Goal: Information Seeking & Learning: Learn about a topic

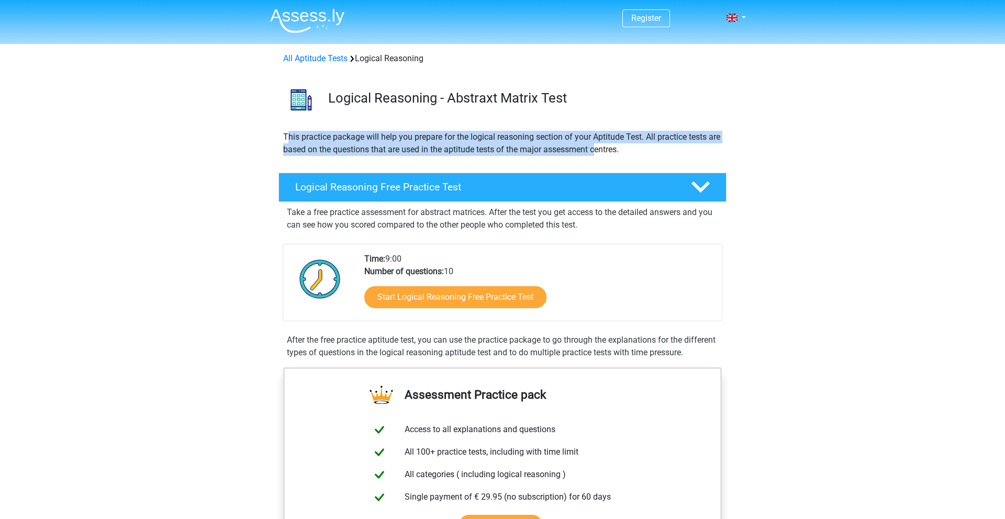
drag, startPoint x: 286, startPoint y: 136, endPoint x: 614, endPoint y: 152, distance: 327.6
click at [614, 152] on p "This practice package will help you prepare for the logical reasoning section o…" at bounding box center [502, 143] width 439 height 25
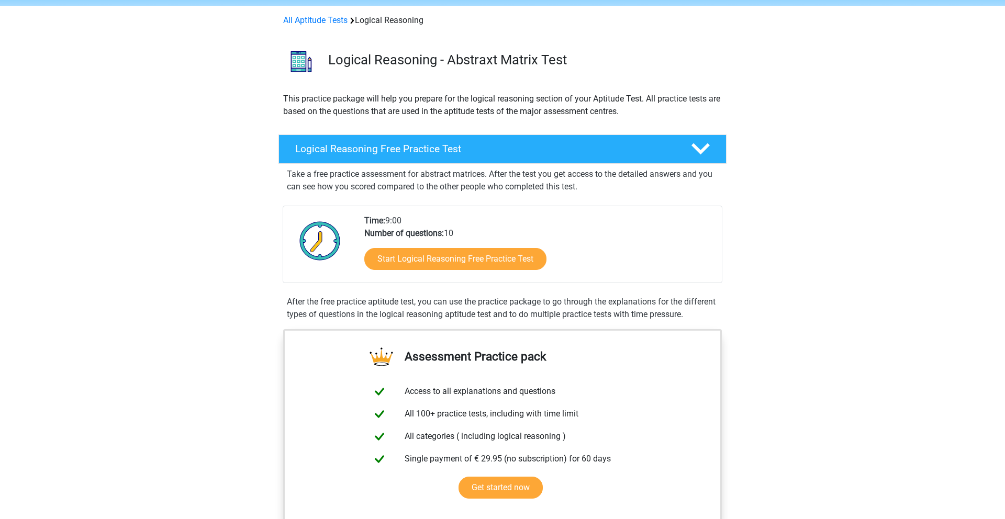
scroll to position [39, 0]
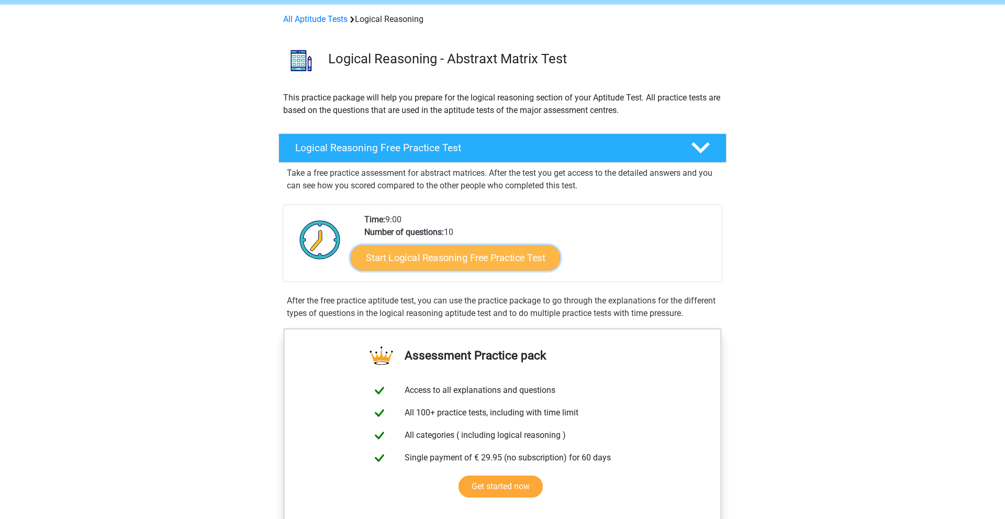
click at [471, 258] on link "Start Logical Reasoning Free Practice Test" at bounding box center [455, 257] width 209 height 25
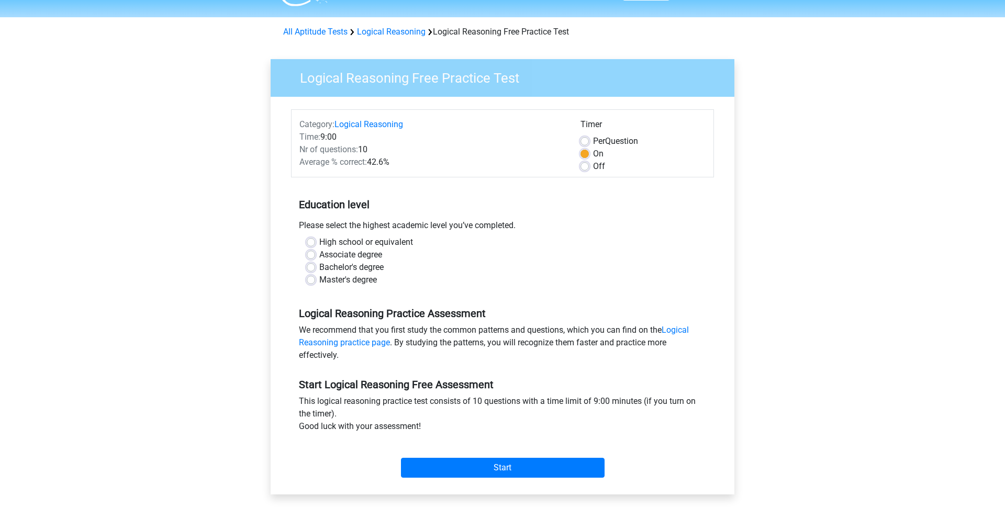
scroll to position [28, 0]
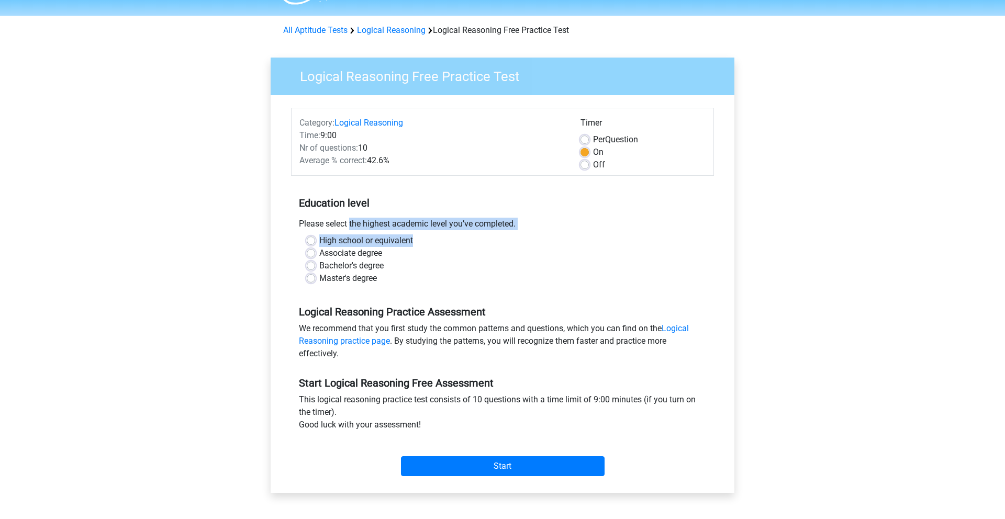
drag, startPoint x: 300, startPoint y: 226, endPoint x: 459, endPoint y: 243, distance: 159.6
click at [459, 243] on div "Education level Please select the highest academic level you’ve completed. High…" at bounding box center [502, 236] width 423 height 113
click at [459, 243] on div "High school or equivalent" at bounding box center [503, 241] width 392 height 13
click at [328, 268] on label "Bachelor's degree" at bounding box center [351, 266] width 64 height 13
click at [315, 268] on input "Bachelor's degree" at bounding box center [311, 265] width 8 height 10
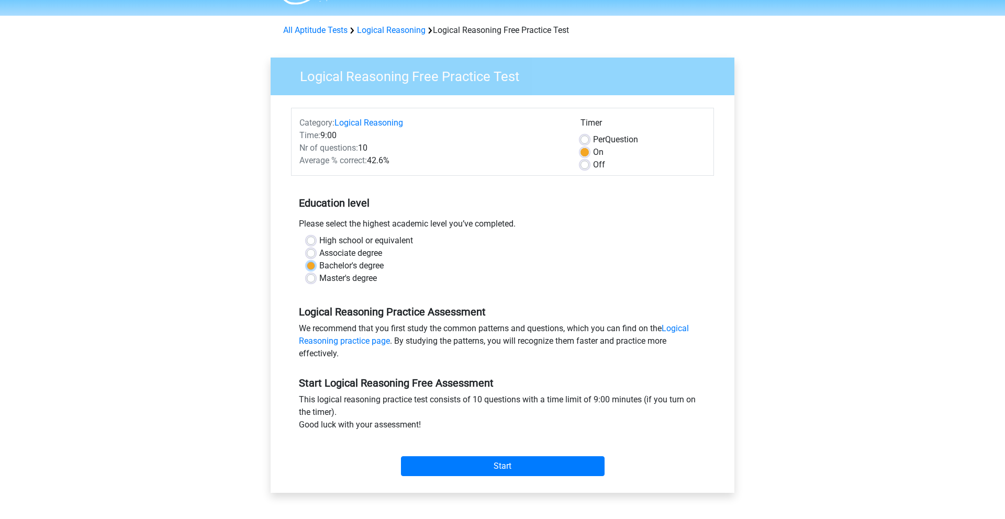
radio input "true"
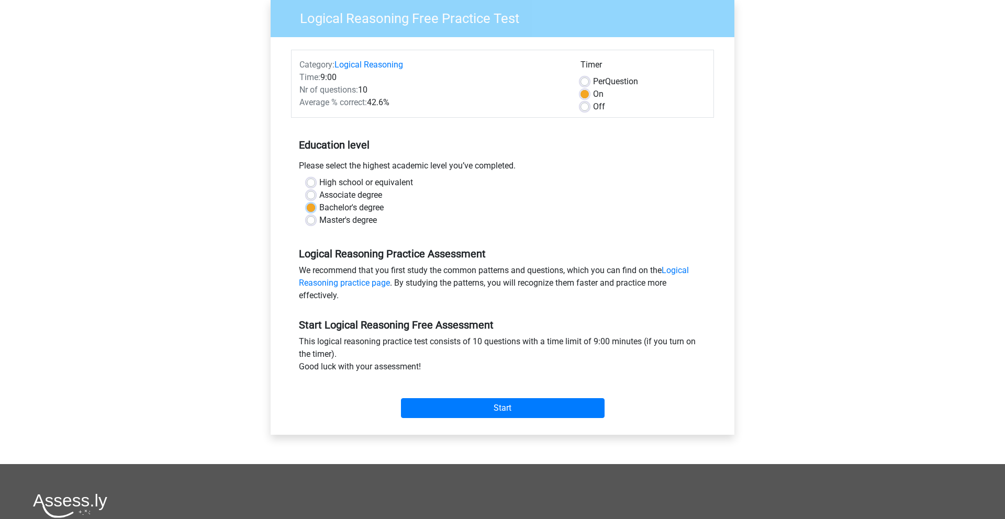
scroll to position [96, 0]
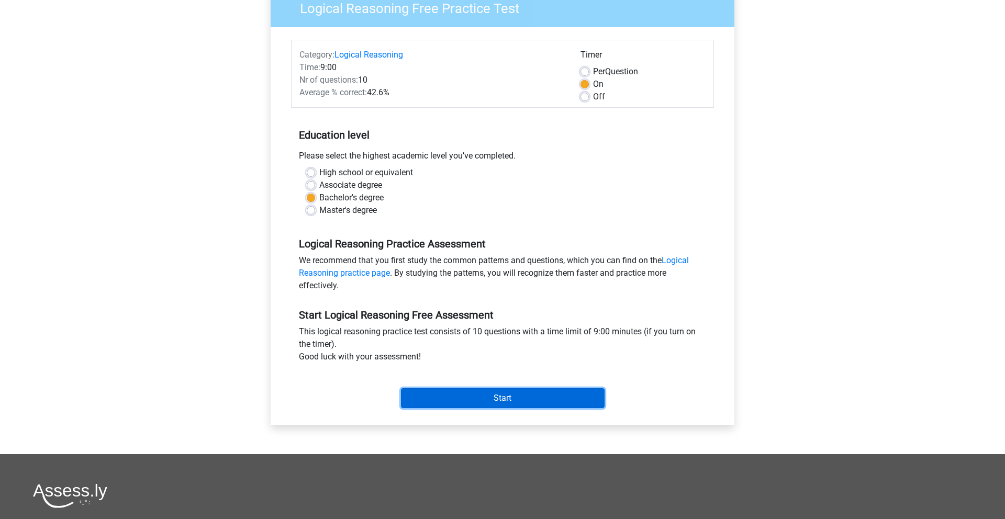
click at [521, 400] on input "Start" at bounding box center [503, 398] width 204 height 20
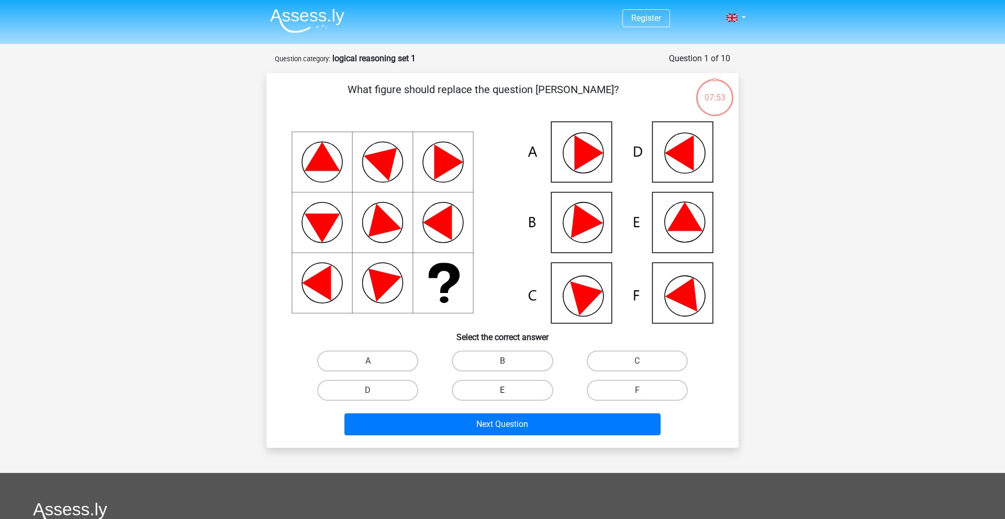
click at [532, 388] on label "E" at bounding box center [502, 390] width 101 height 21
click at [509, 391] on input "E" at bounding box center [506, 394] width 7 height 7
radio input "true"
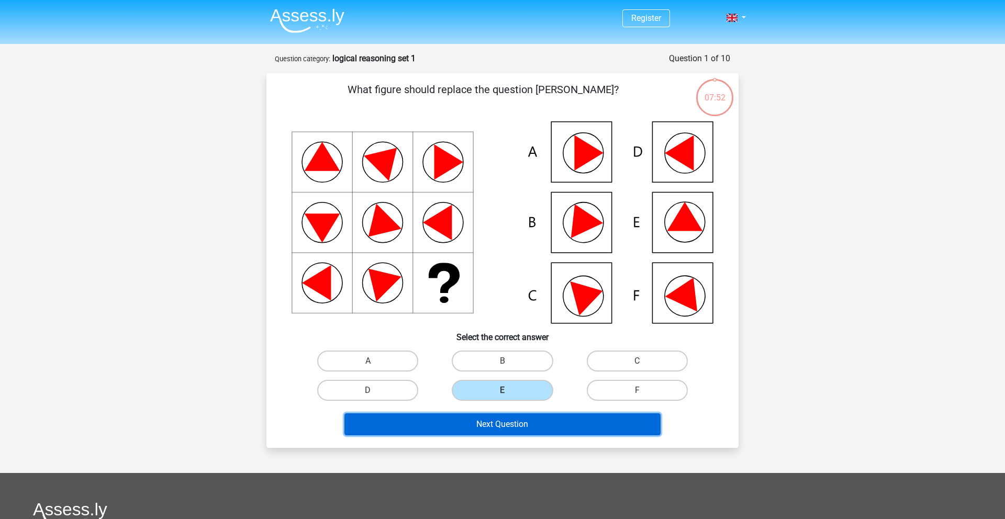
click at [517, 416] on button "Next Question" at bounding box center [502, 425] width 317 height 22
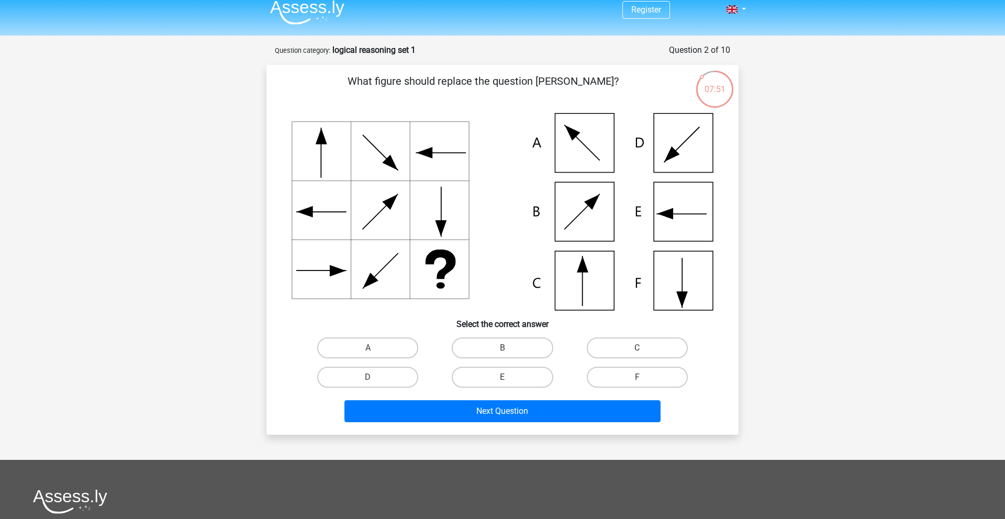
scroll to position [2, 0]
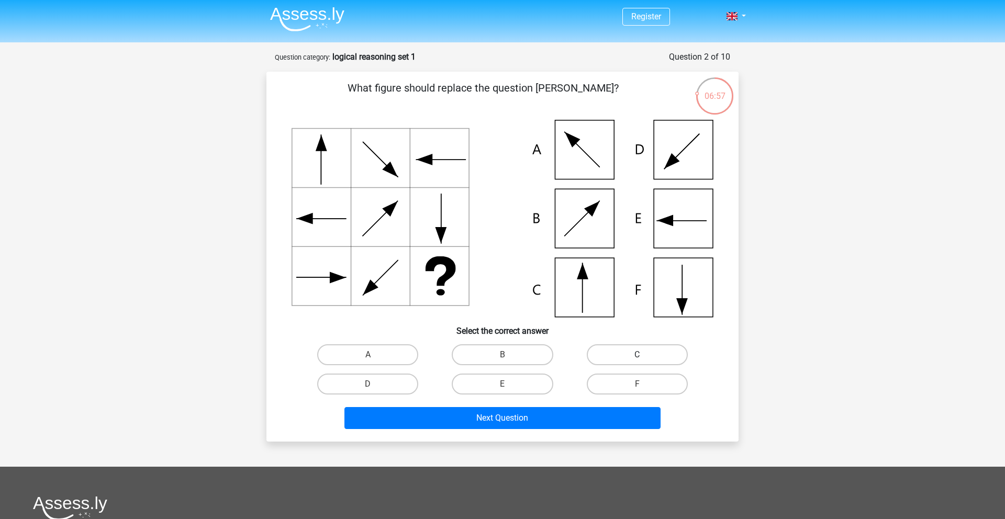
click at [626, 352] on label "C" at bounding box center [637, 354] width 101 height 21
click at [637, 355] on input "C" at bounding box center [640, 358] width 7 height 7
radio input "true"
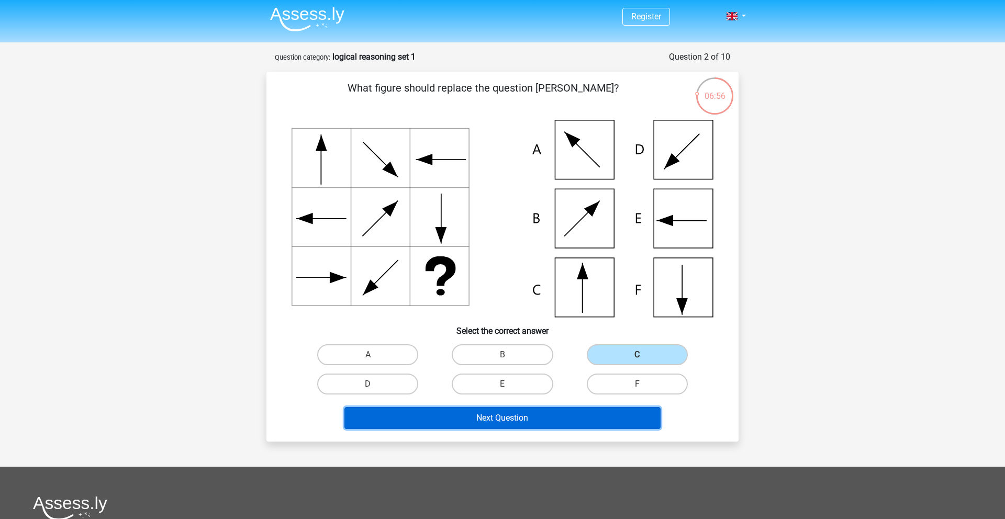
click at [545, 427] on button "Next Question" at bounding box center [502, 418] width 317 height 22
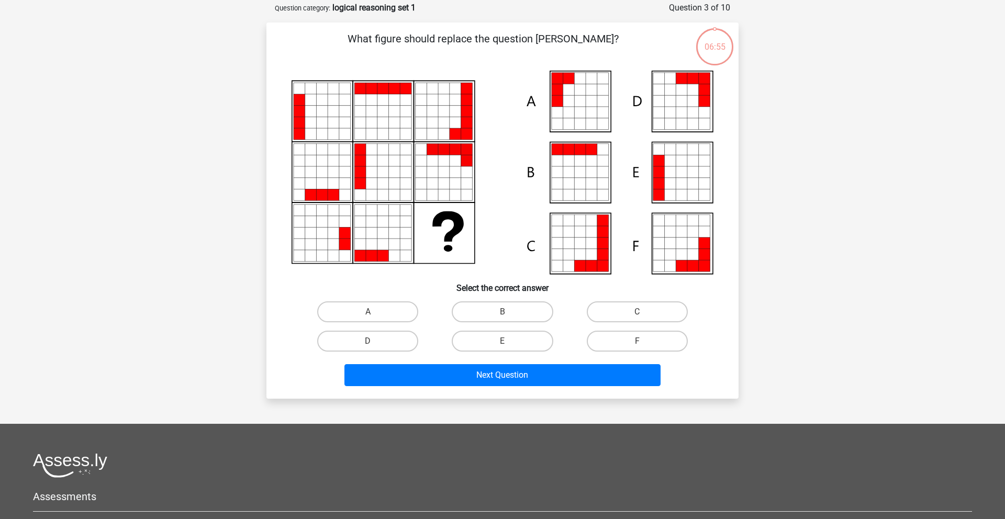
scroll to position [52, 0]
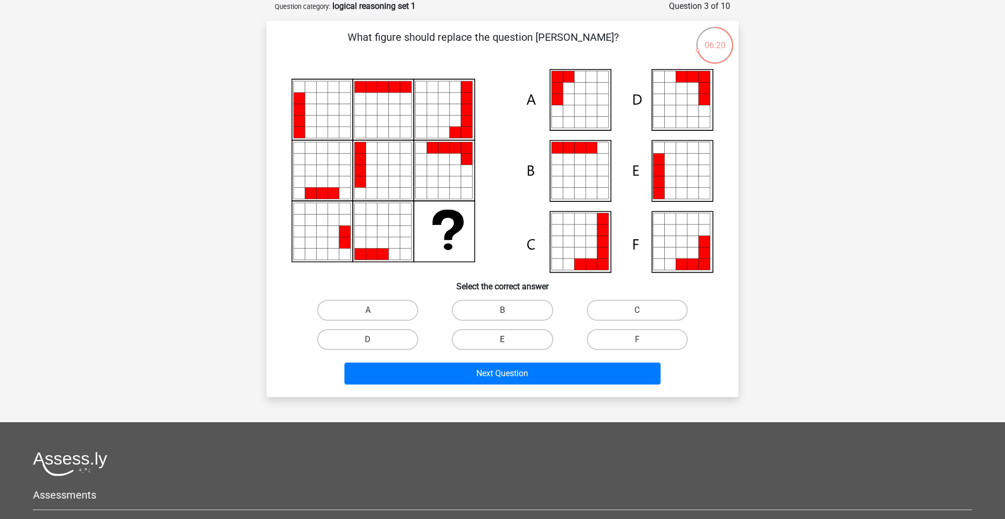
click at [531, 341] on label "E" at bounding box center [502, 339] width 101 height 21
click at [509, 341] on input "E" at bounding box center [506, 343] width 7 height 7
radio input "true"
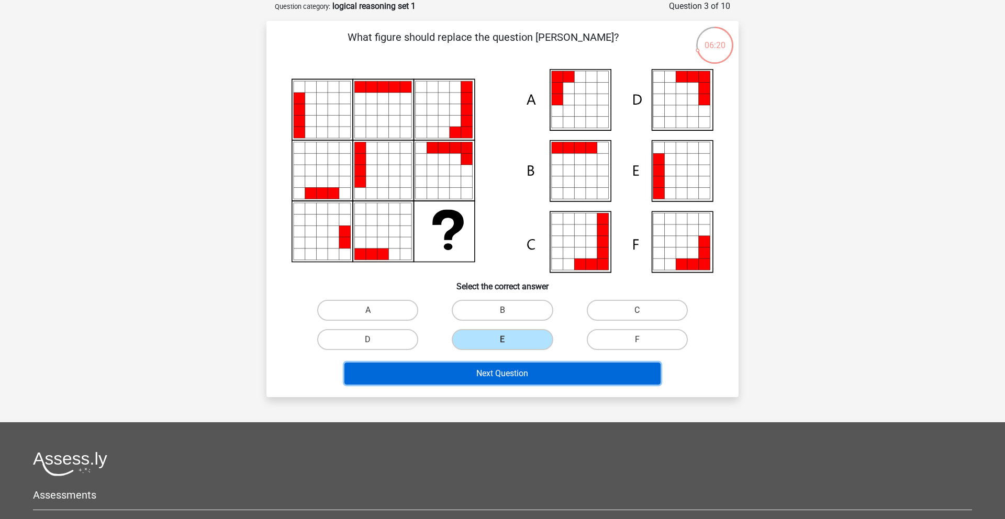
click at [528, 382] on button "Next Question" at bounding box center [502, 374] width 317 height 22
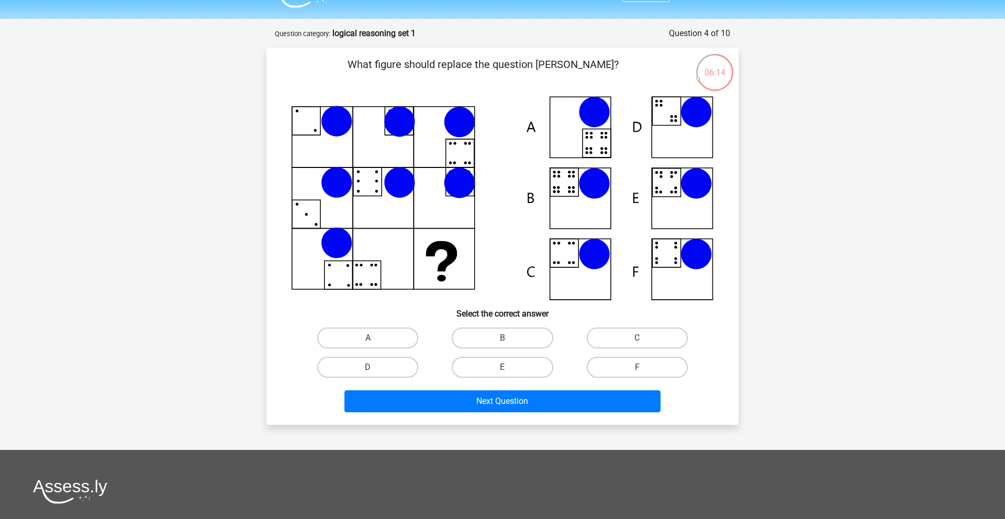
scroll to position [26, 0]
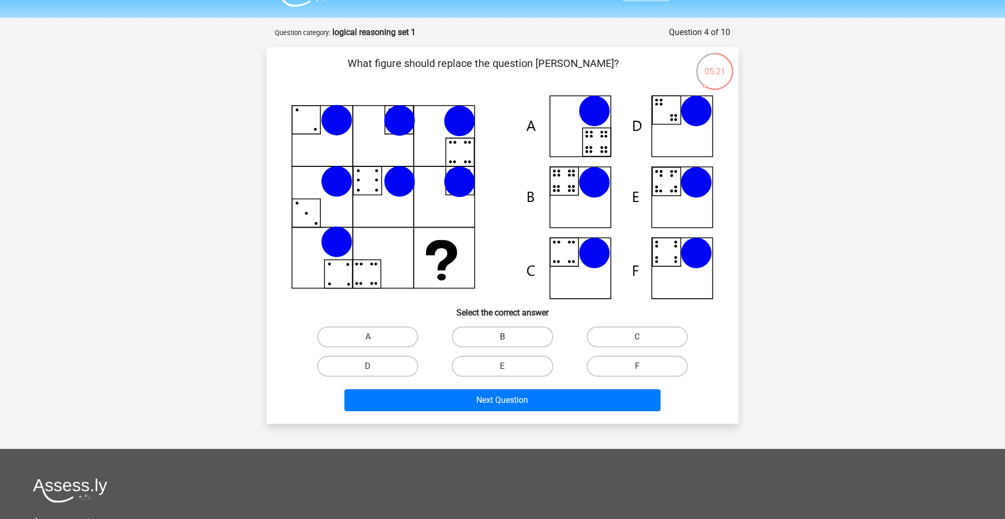
click at [501, 334] on label "B" at bounding box center [502, 337] width 101 height 21
click at [503, 337] on input "B" at bounding box center [506, 340] width 7 height 7
radio input "true"
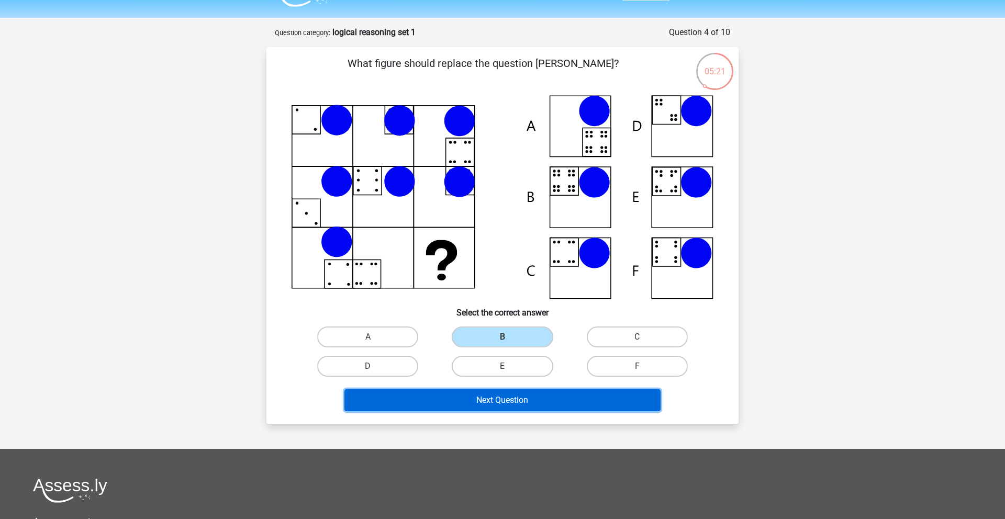
click at [558, 403] on button "Next Question" at bounding box center [502, 401] width 317 height 22
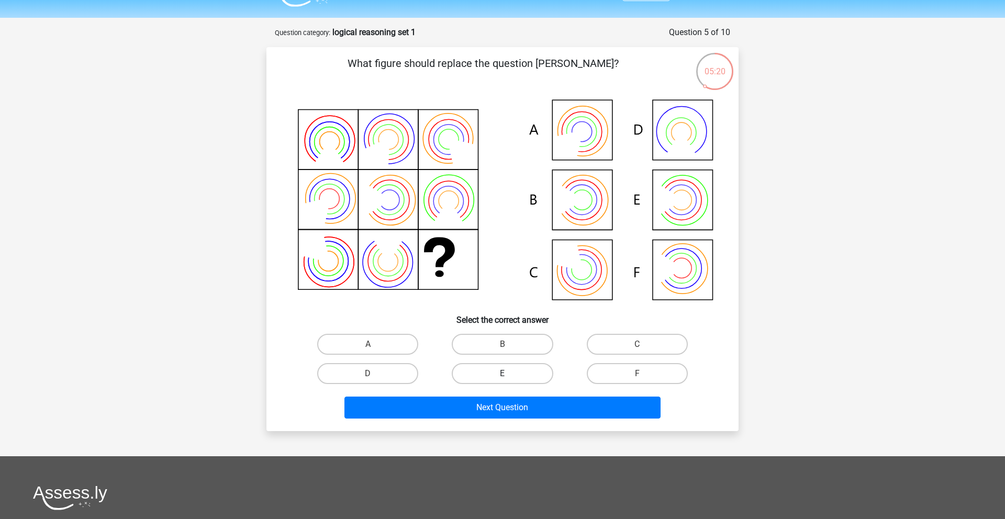
scroll to position [52, 0]
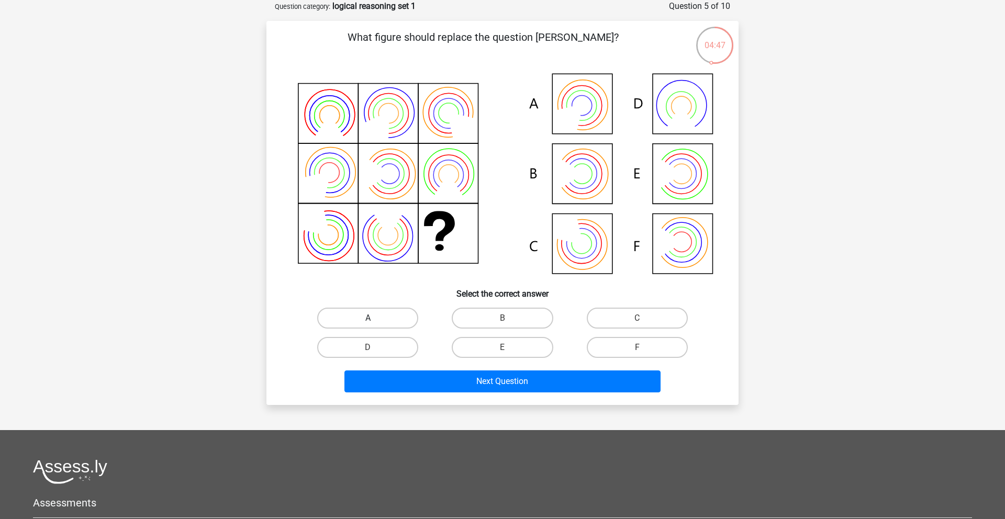
click at [382, 326] on label "A" at bounding box center [367, 318] width 101 height 21
click at [375, 325] on input "A" at bounding box center [371, 321] width 7 height 7
radio input "true"
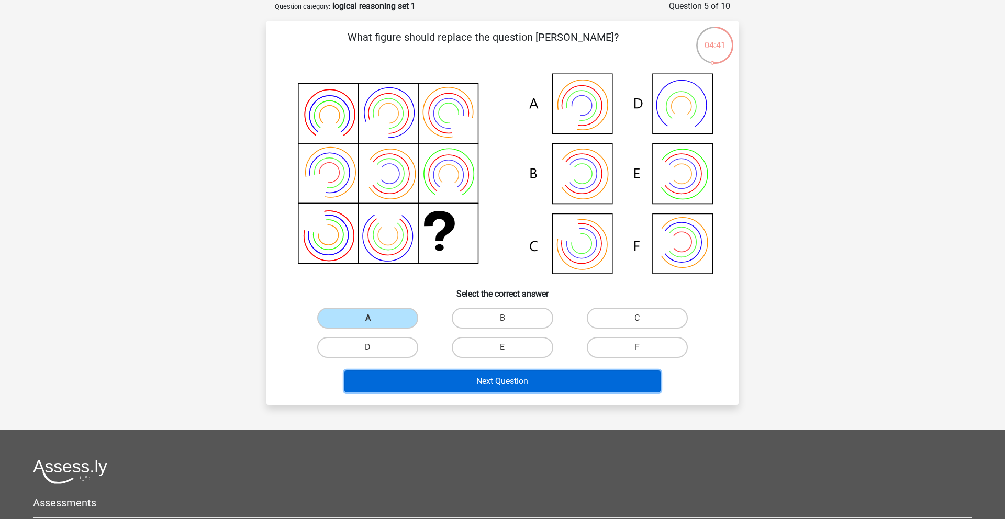
click at [512, 384] on button "Next Question" at bounding box center [502, 382] width 317 height 22
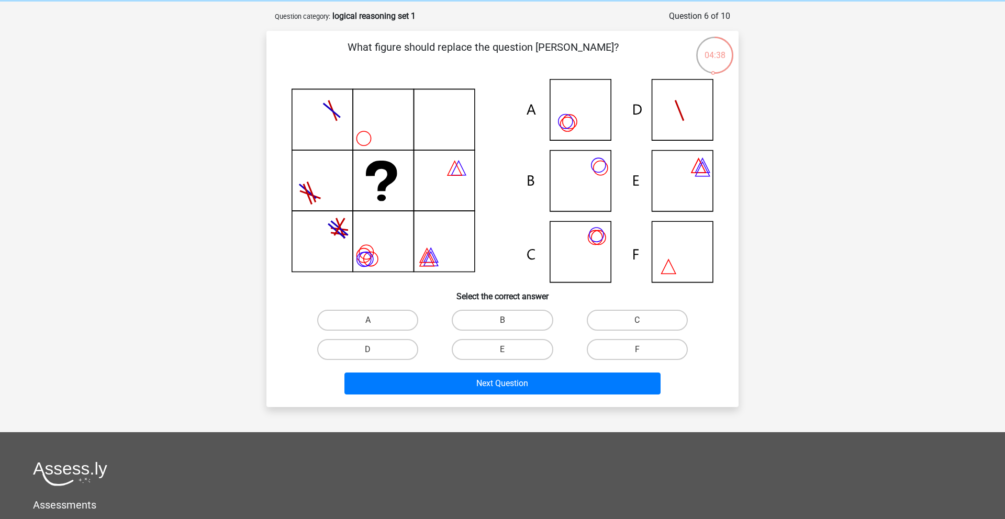
scroll to position [41, 0]
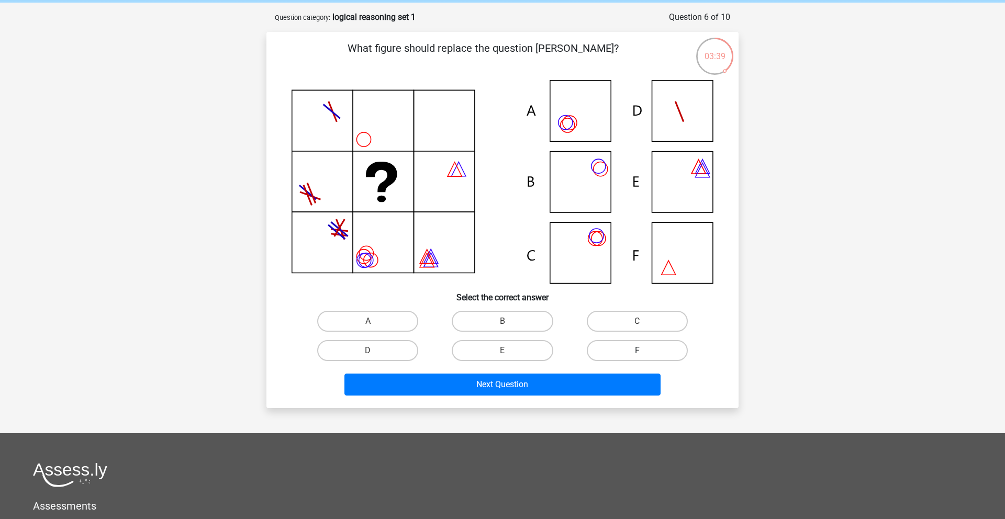
click at [630, 343] on label "F" at bounding box center [637, 350] width 101 height 21
click at [637, 351] on input "F" at bounding box center [640, 354] width 7 height 7
radio input "true"
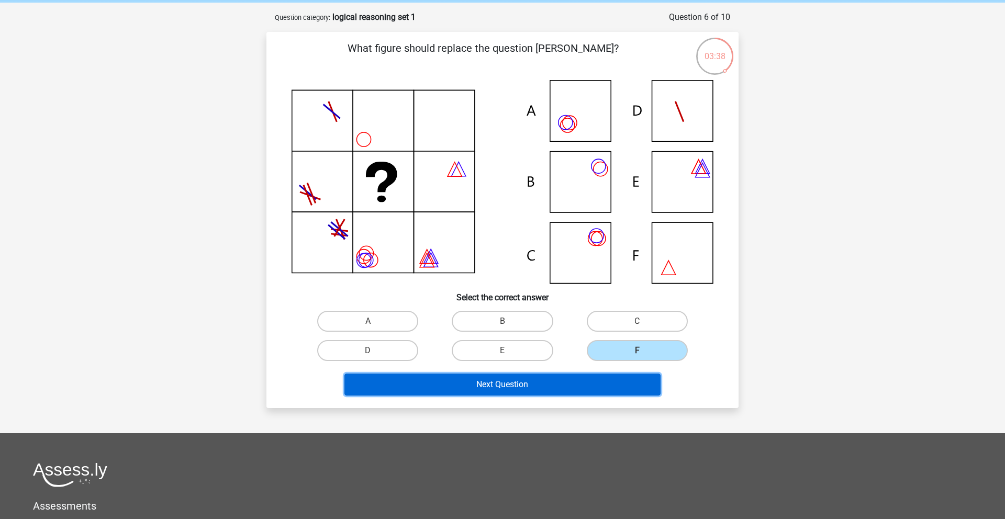
click at [570, 388] on button "Next Question" at bounding box center [502, 385] width 317 height 22
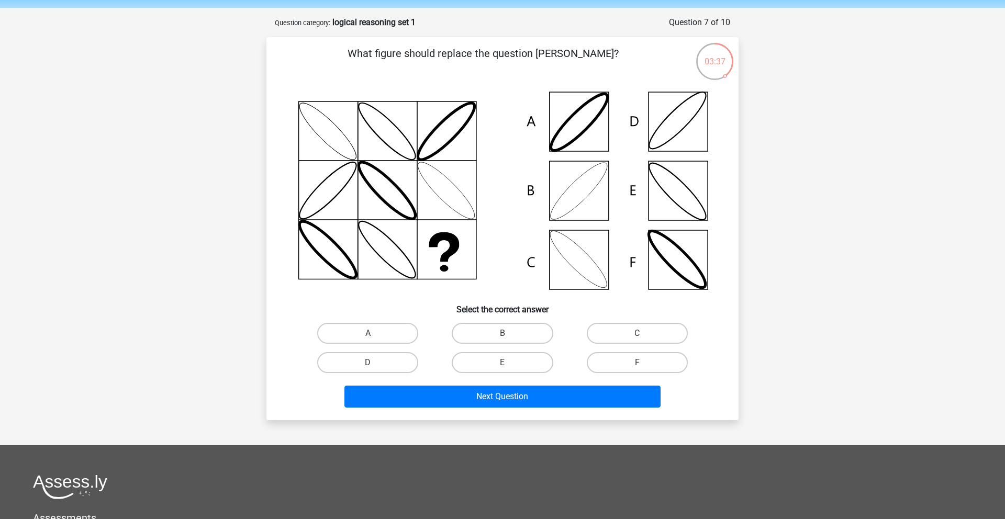
scroll to position [35, 0]
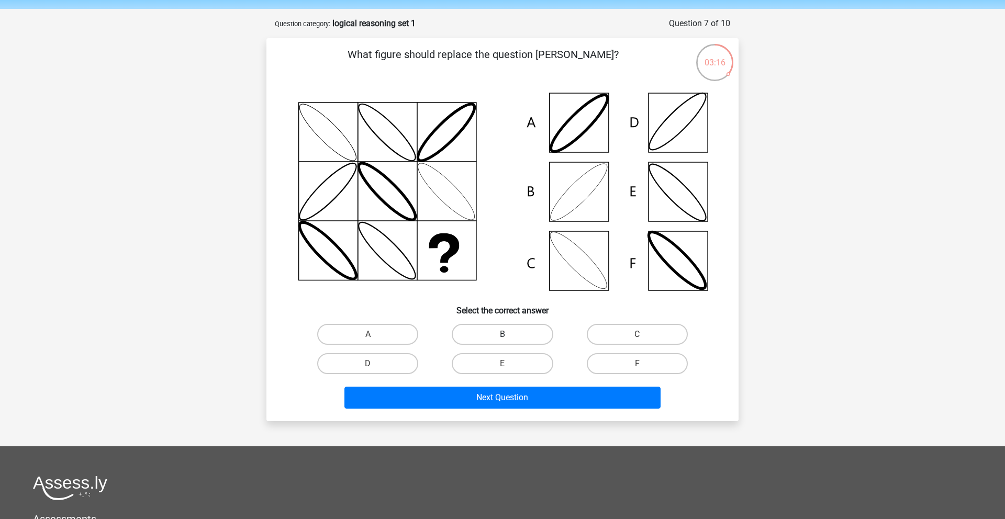
click at [480, 335] on label "B" at bounding box center [502, 334] width 101 height 21
click at [503, 335] on input "B" at bounding box center [506, 338] width 7 height 7
radio input "true"
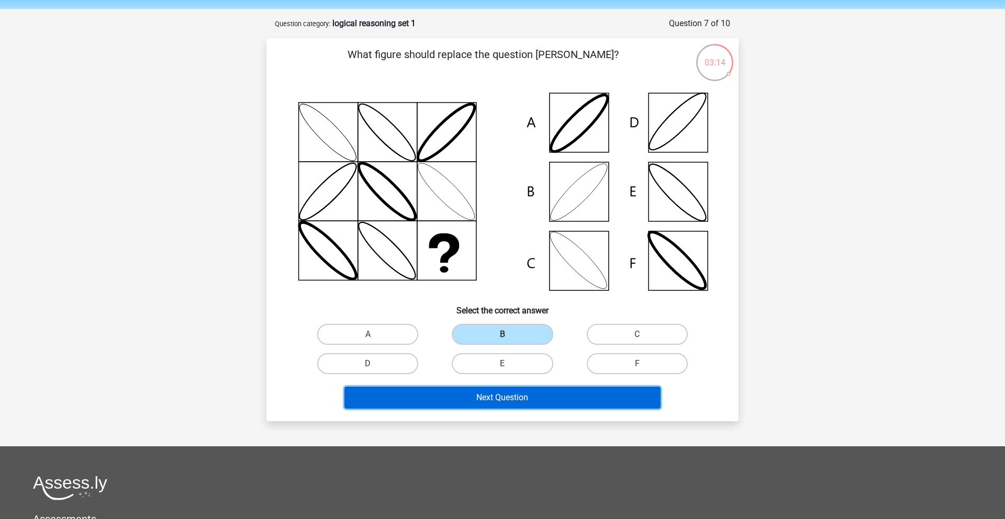
click at [514, 406] on button "Next Question" at bounding box center [502, 398] width 317 height 22
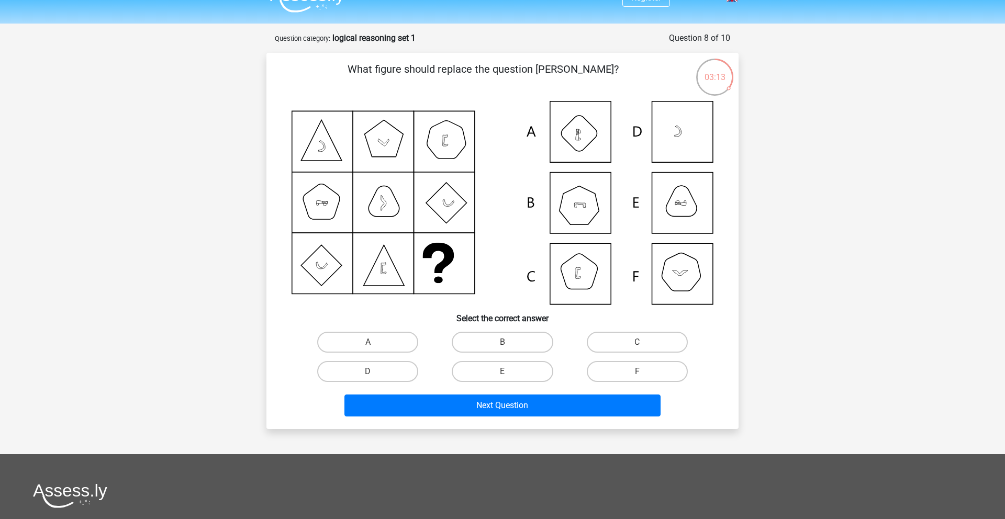
scroll to position [10, 0]
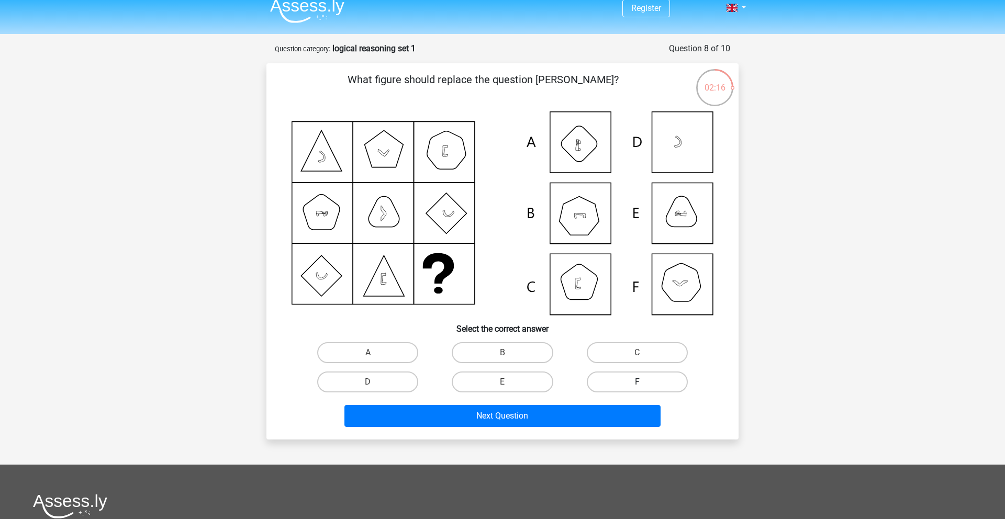
click at [631, 386] on label "F" at bounding box center [637, 382] width 101 height 21
click at [637, 386] on input "F" at bounding box center [640, 385] width 7 height 7
radio input "true"
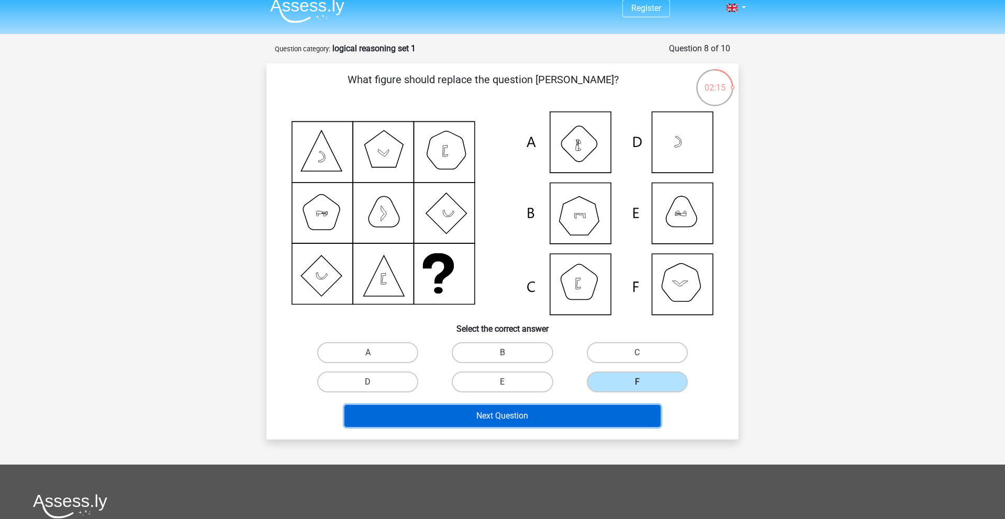
click at [562, 424] on button "Next Question" at bounding box center [502, 416] width 317 height 22
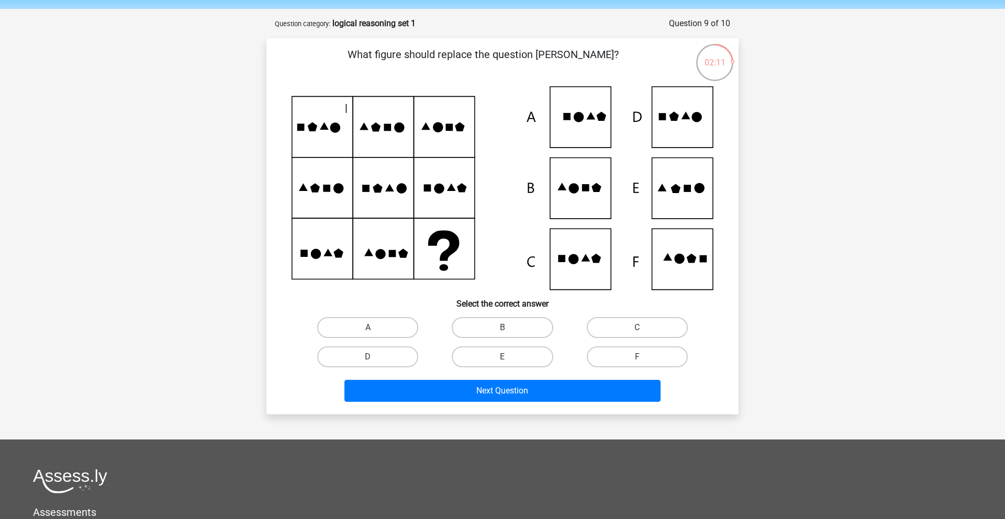
scroll to position [29, 0]
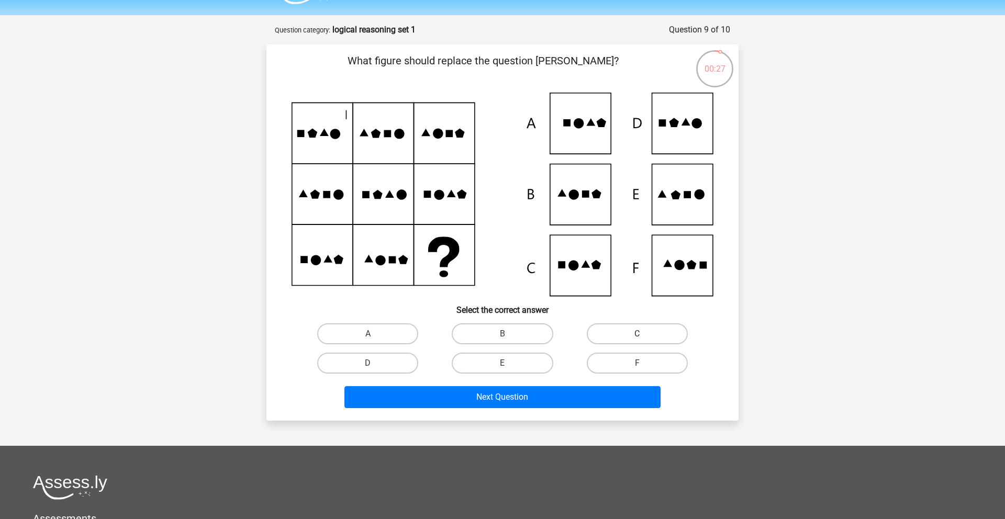
click at [626, 334] on label "C" at bounding box center [637, 334] width 101 height 21
click at [637, 334] on input "C" at bounding box center [640, 337] width 7 height 7
radio input "true"
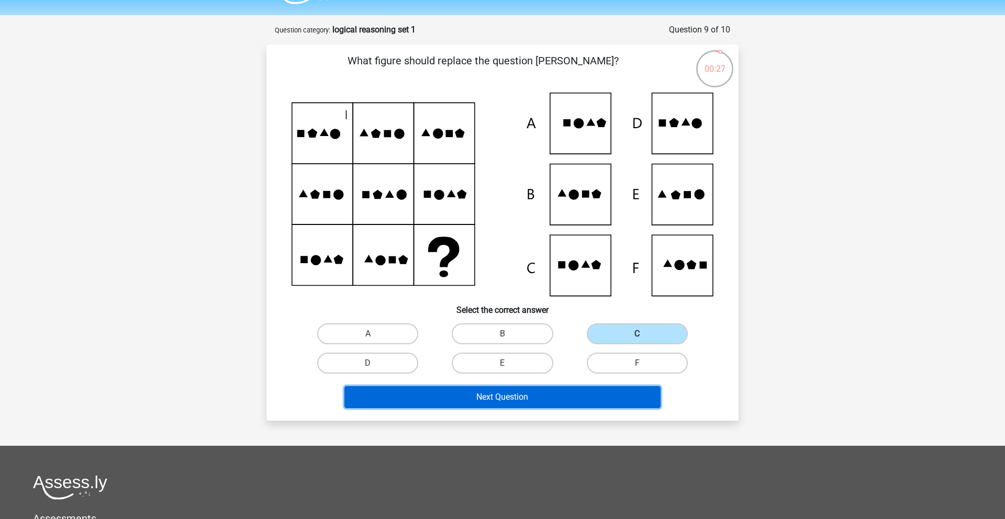
click at [577, 391] on button "Next Question" at bounding box center [502, 397] width 317 height 22
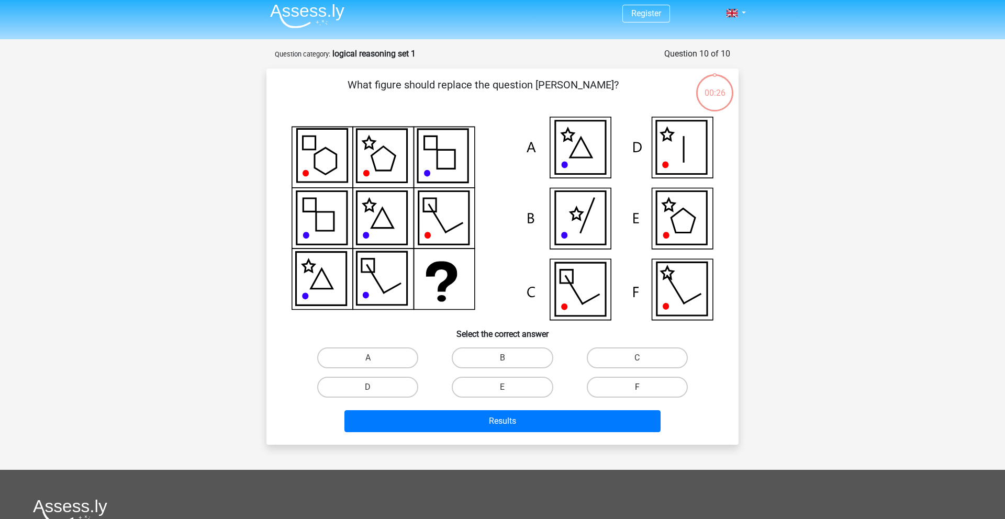
scroll to position [0, 0]
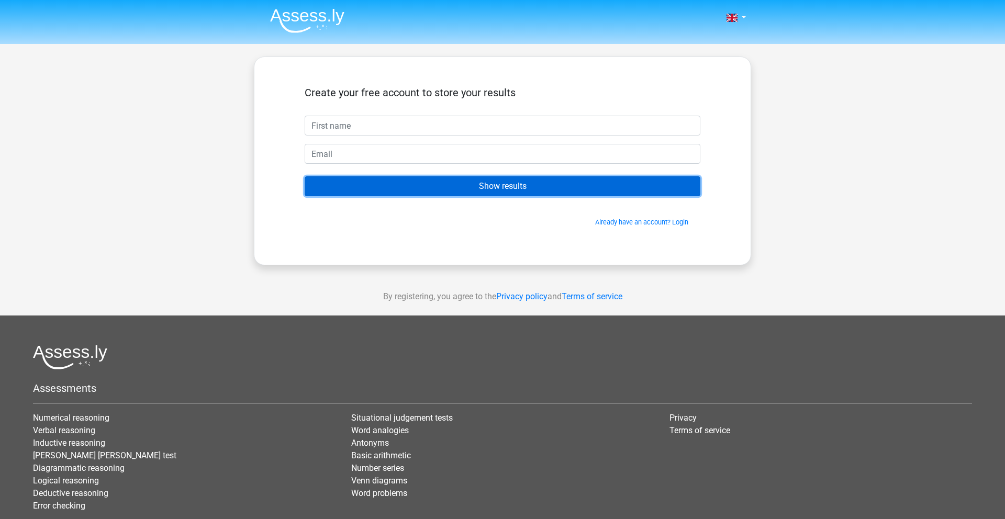
click at [539, 191] on input "Show results" at bounding box center [503, 186] width 396 height 20
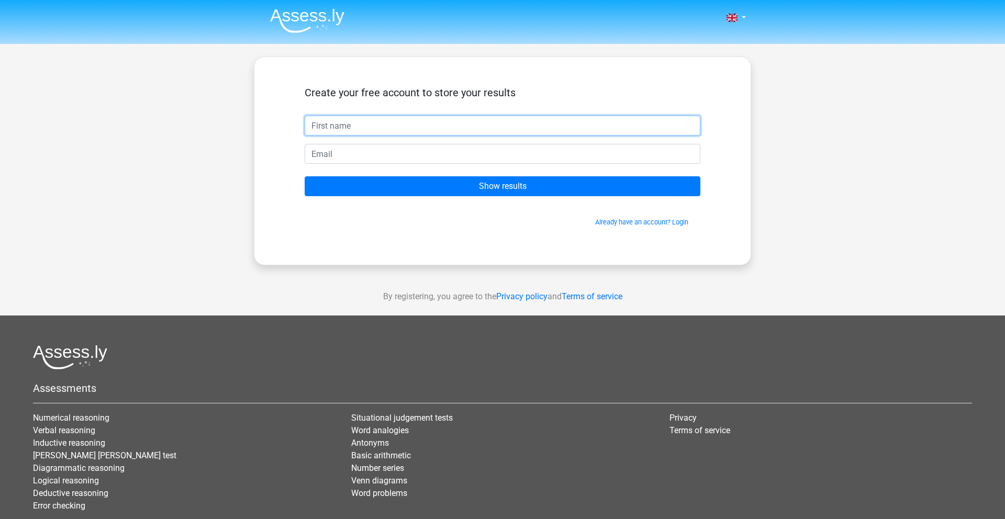
click at [395, 126] on input "text" at bounding box center [503, 126] width 396 height 20
type input "Test"
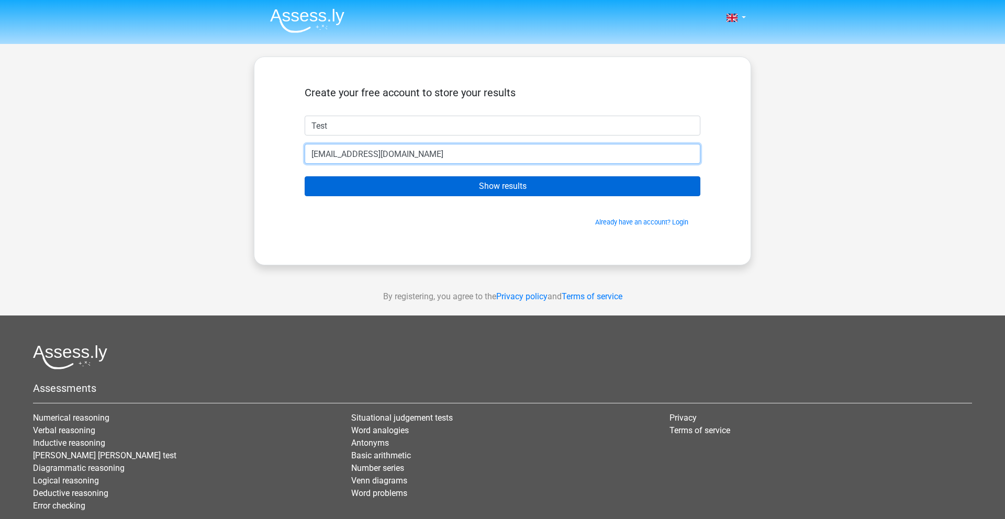
type input "test@mailinator.com"
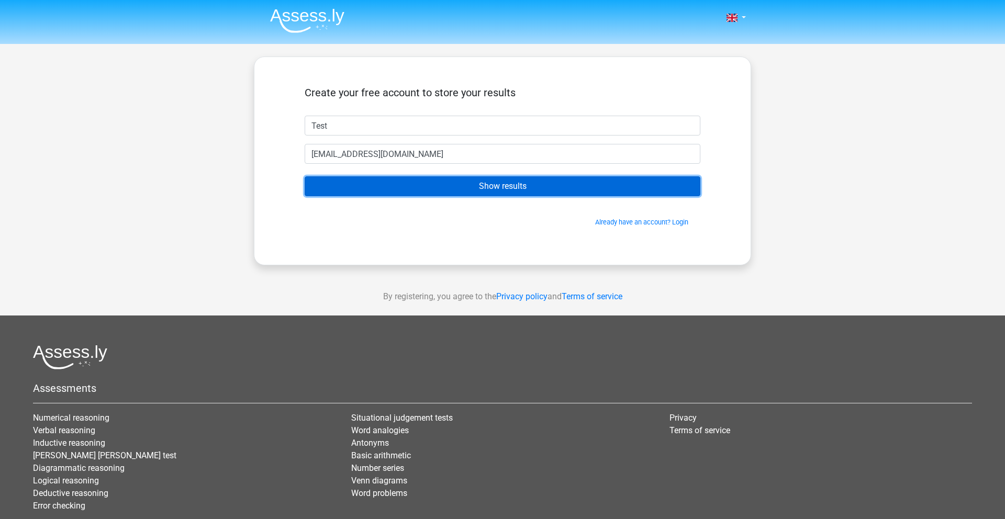
click at [500, 187] on input "Show results" at bounding box center [503, 186] width 396 height 20
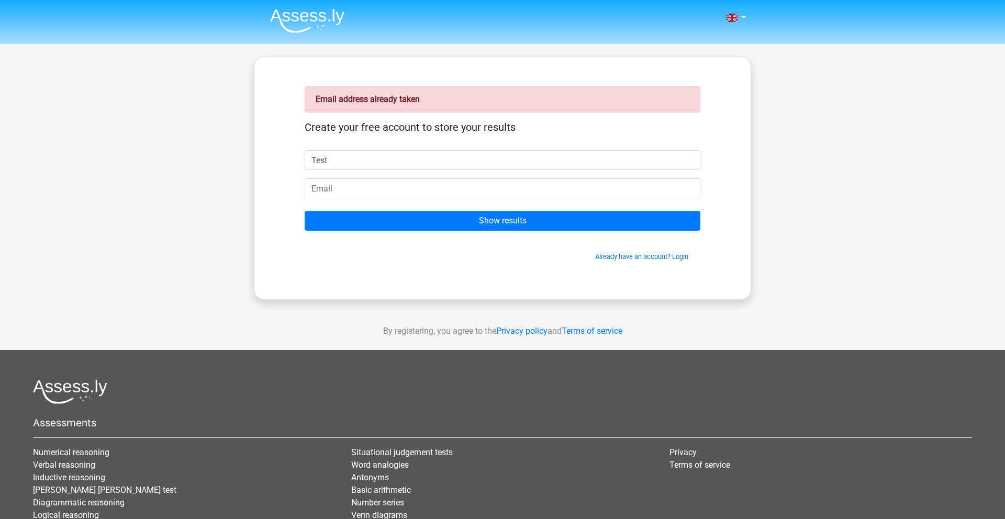
type input "Test"
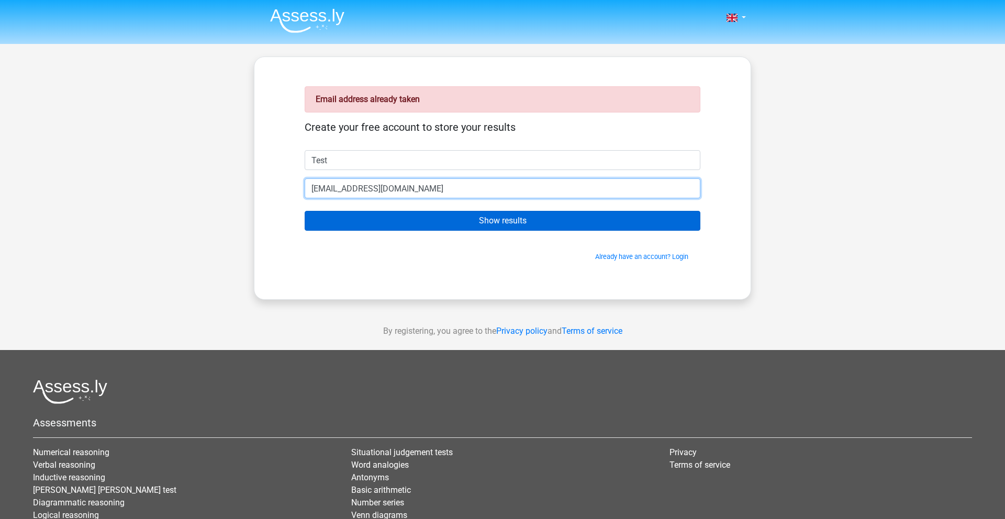
type input "[EMAIL_ADDRESS][DOMAIN_NAME]"
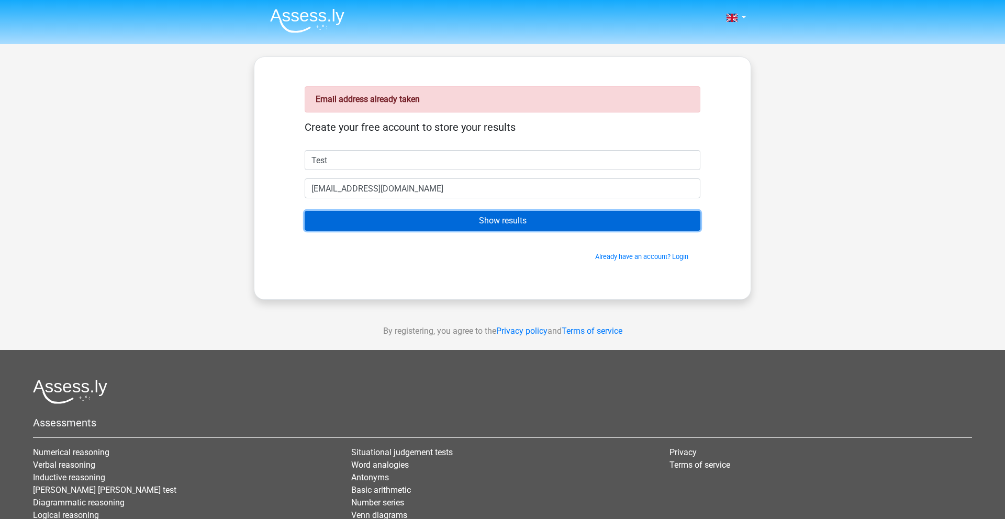
click at [519, 222] on input "Show results" at bounding box center [503, 221] width 396 height 20
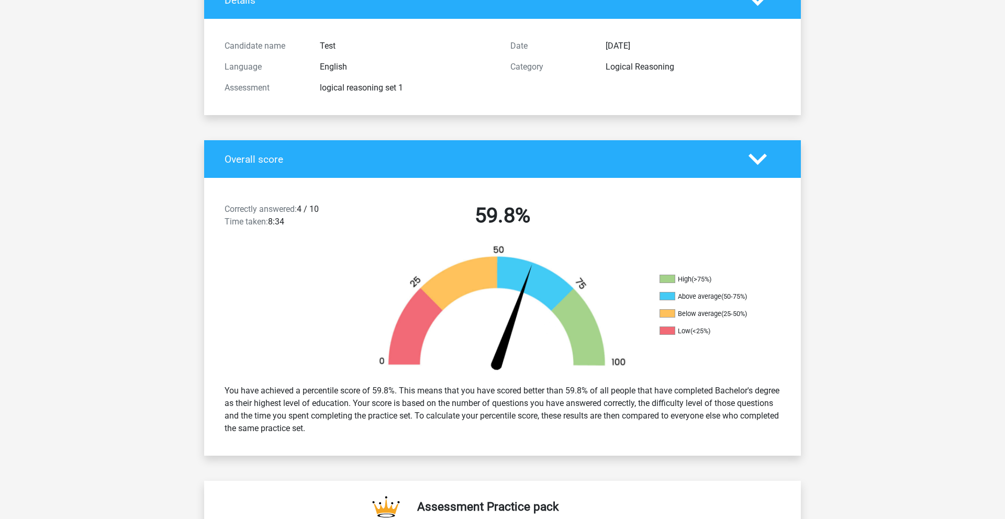
scroll to position [91, 0]
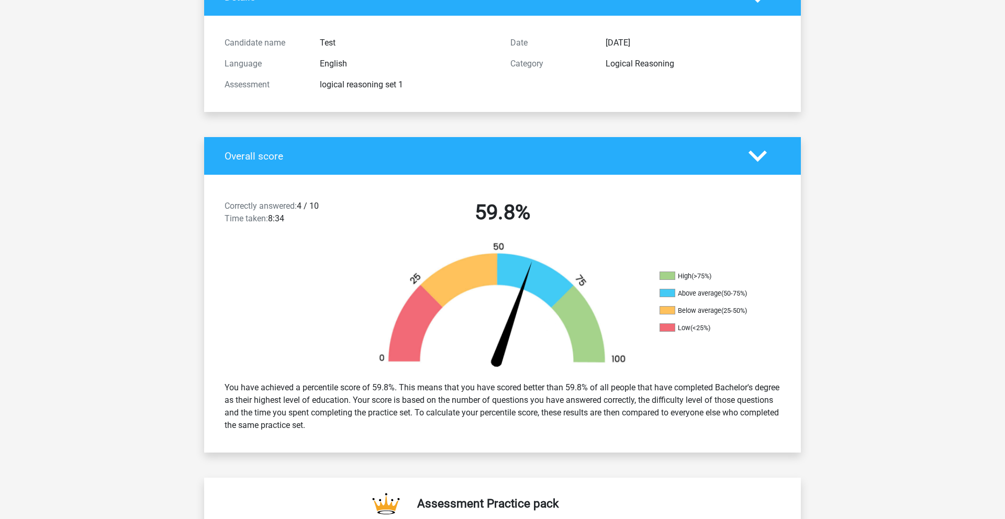
drag, startPoint x: 676, startPoint y: 291, endPoint x: 763, endPoint y: 293, distance: 86.9
click at [763, 293] on li "Above average (50-75%)" at bounding box center [712, 293] width 105 height 9
drag, startPoint x: 326, startPoint y: 203, endPoint x: 202, endPoint y: 208, distance: 123.7
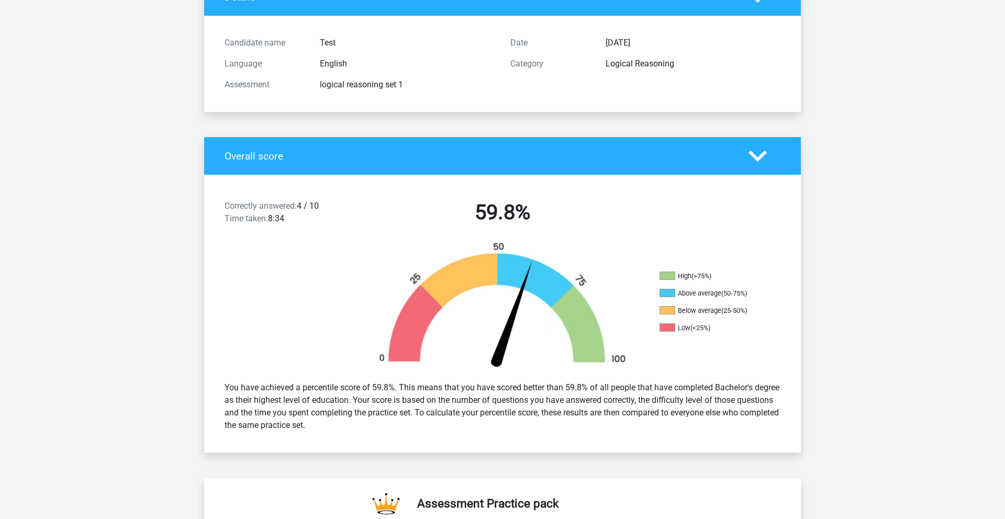
click at [342, 251] on div at bounding box center [278, 307] width 149 height 131
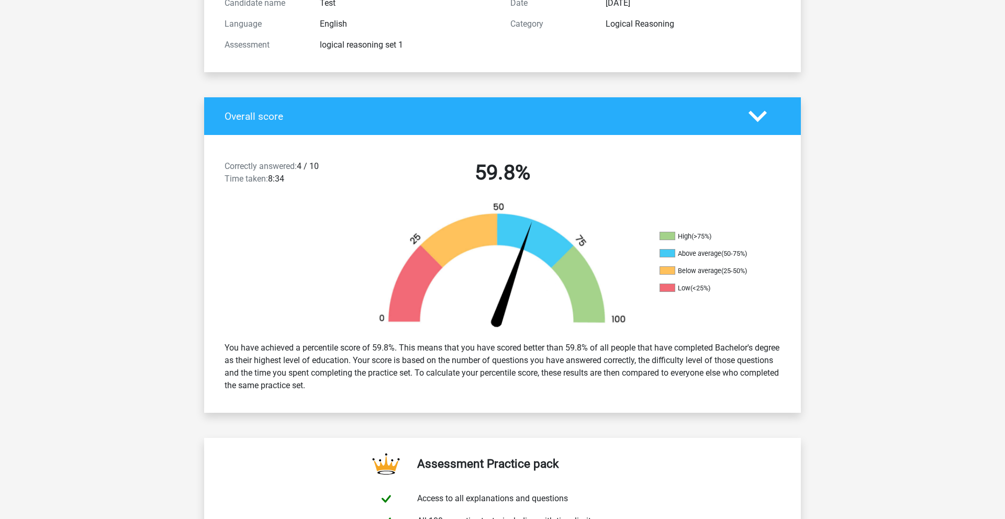
scroll to position [139, 0]
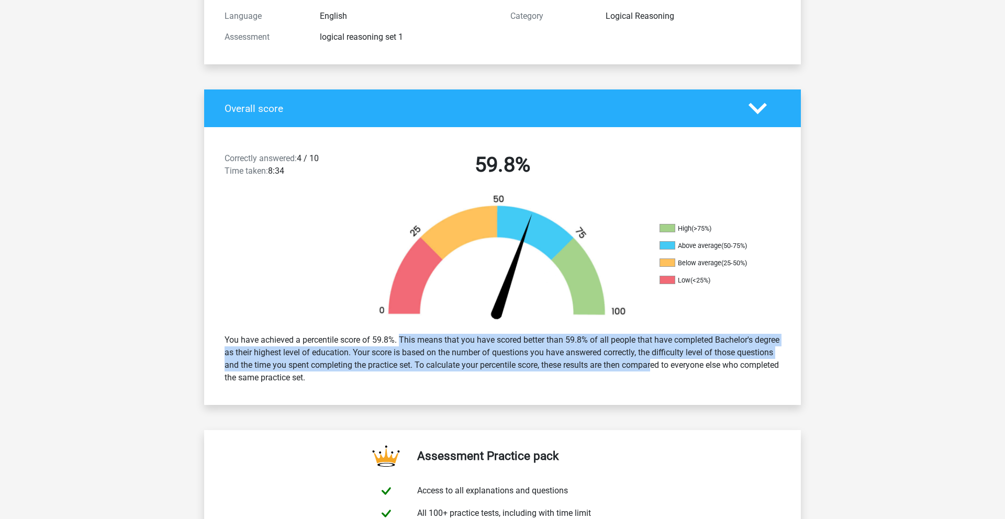
drag, startPoint x: 394, startPoint y: 339, endPoint x: 656, endPoint y: 366, distance: 263.7
click at [656, 366] on div "You have achieved a percentile score of 59.8%. This means that you have scored …" at bounding box center [503, 359] width 572 height 59
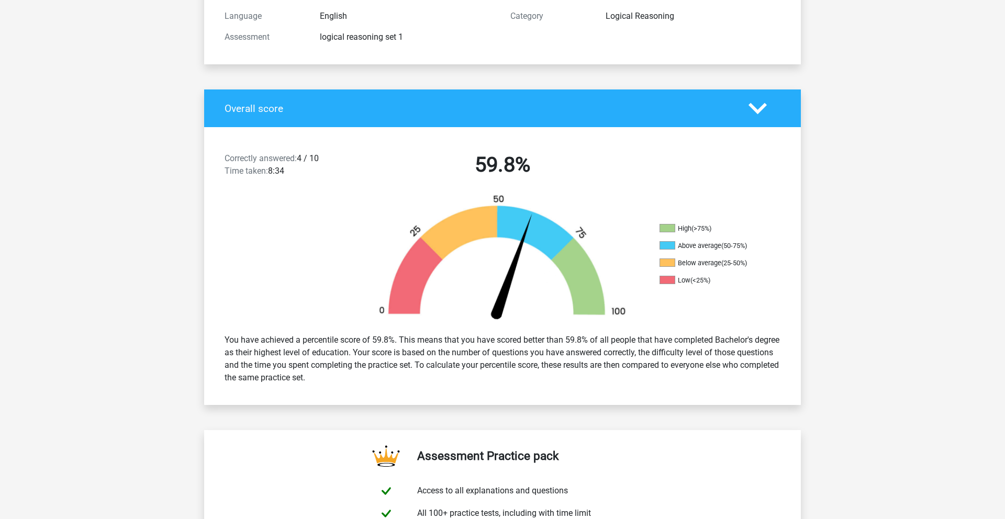
drag, startPoint x: 242, startPoint y: 355, endPoint x: 545, endPoint y: 379, distance: 303.6
click at [545, 379] on div "You have achieved a percentile score of 59.8%. This means that you have scored …" at bounding box center [503, 359] width 572 height 59
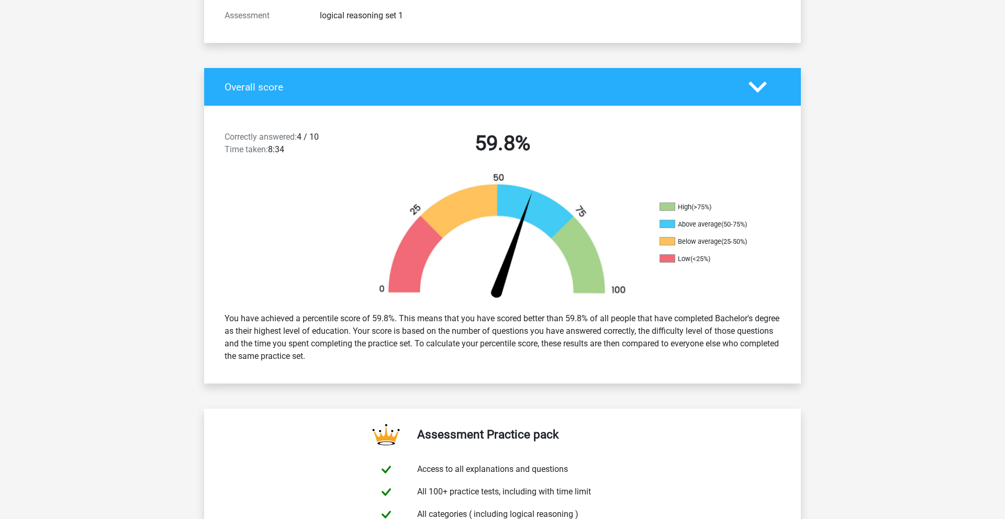
drag, startPoint x: 226, startPoint y: 347, endPoint x: 408, endPoint y: 367, distance: 182.8
click at [408, 367] on div "You have achieved a percentile score of 59.8%. This means that you have scored …" at bounding box center [502, 337] width 597 height 67
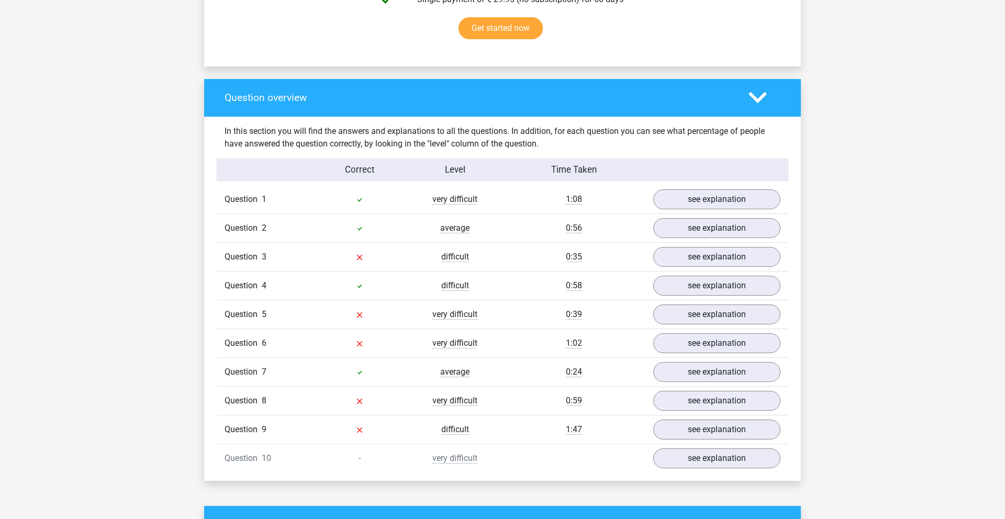
scroll to position [700, 0]
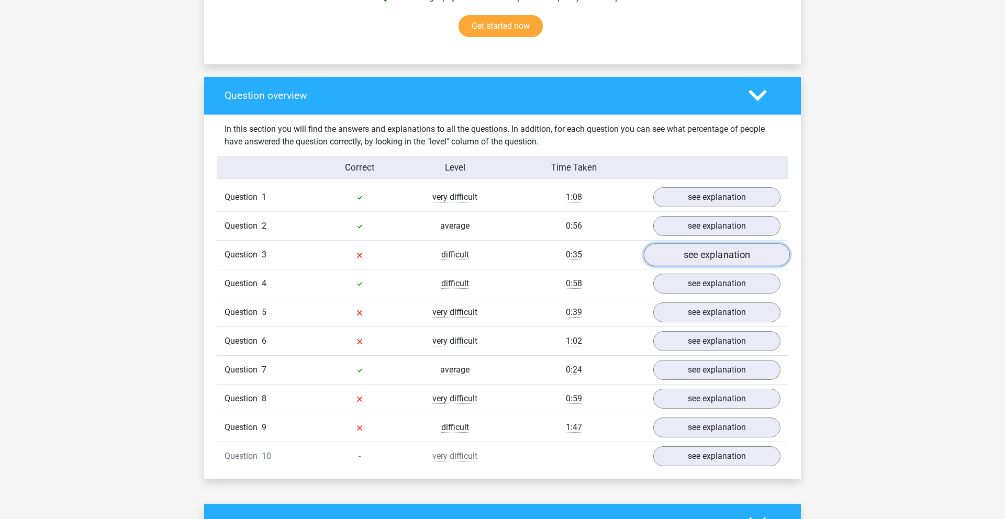
click at [709, 255] on link "see explanation" at bounding box center [717, 254] width 146 height 23
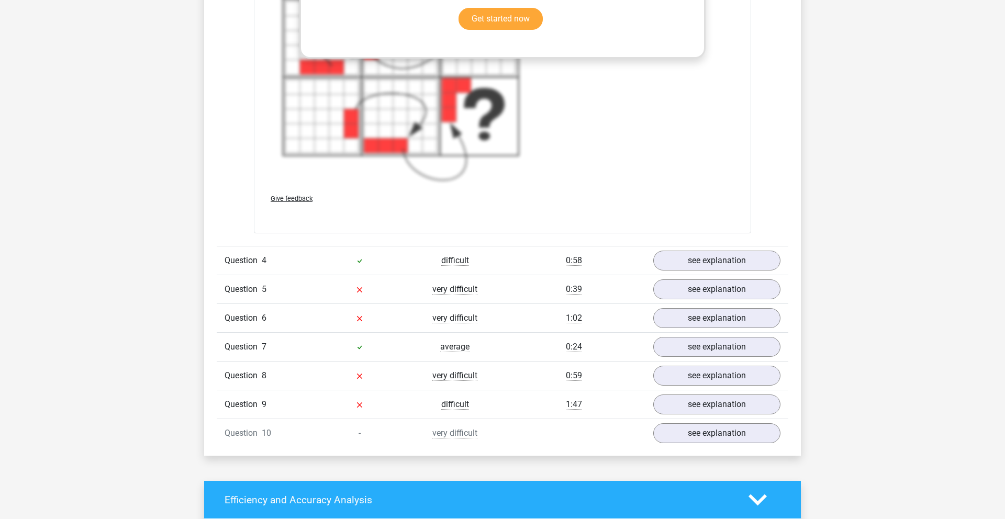
scroll to position [1541, 0]
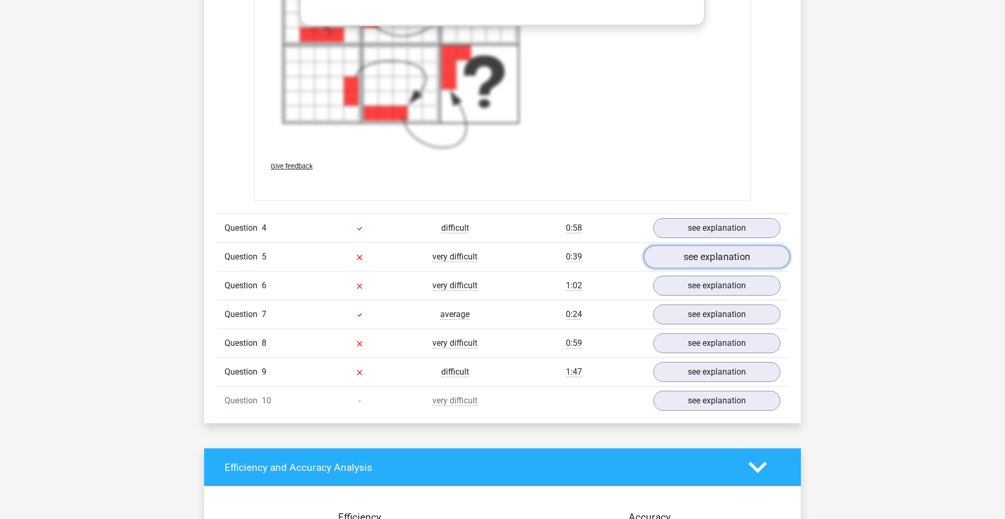
click at [713, 262] on link "see explanation" at bounding box center [717, 257] width 146 height 23
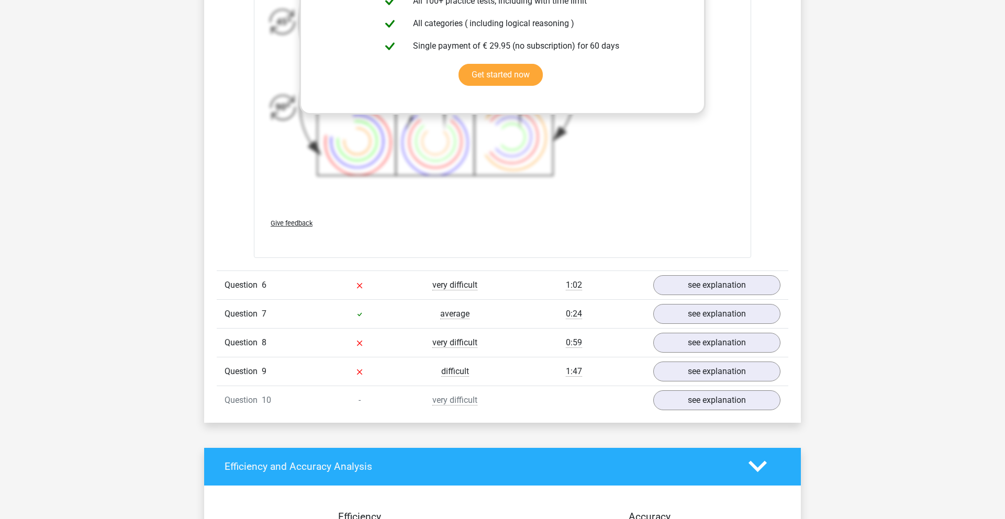
scroll to position [2313, 0]
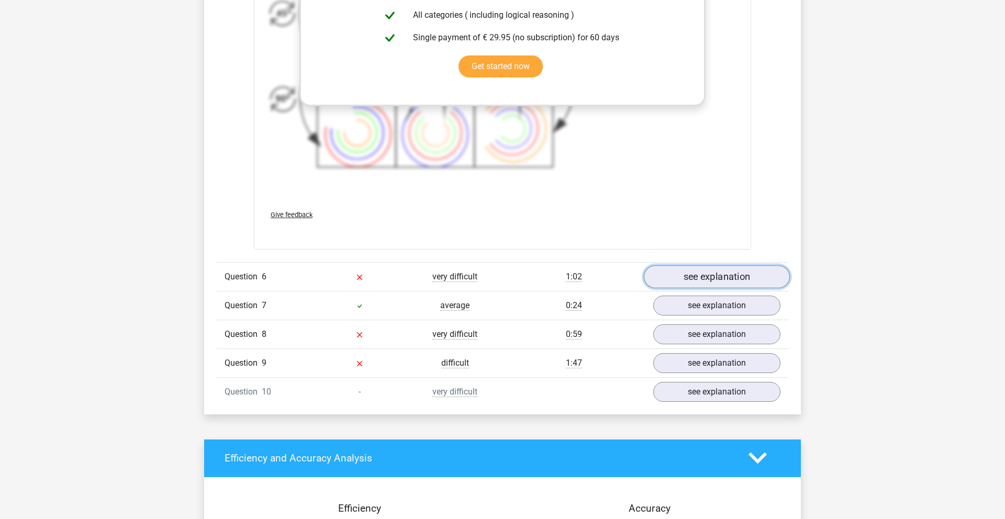
click at [735, 273] on link "see explanation" at bounding box center [717, 276] width 146 height 23
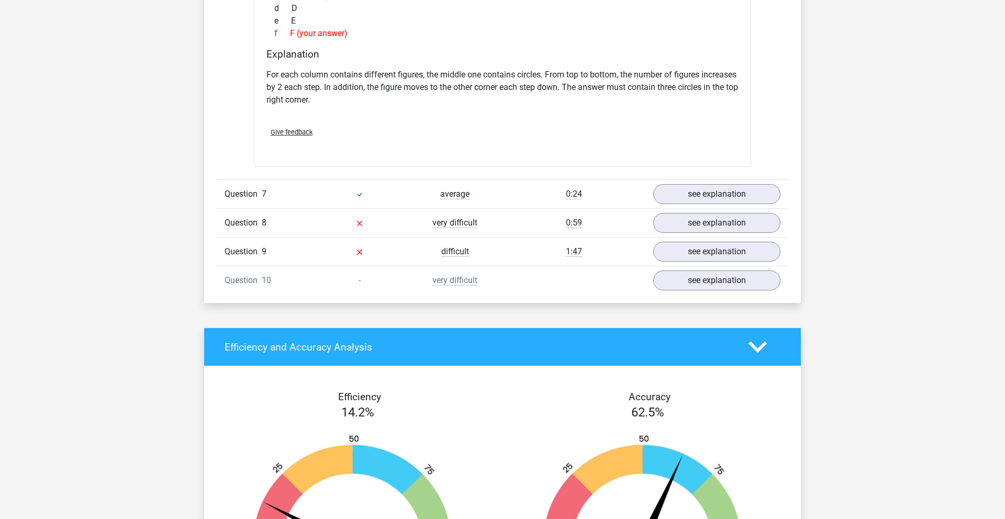
scroll to position [2907, 0]
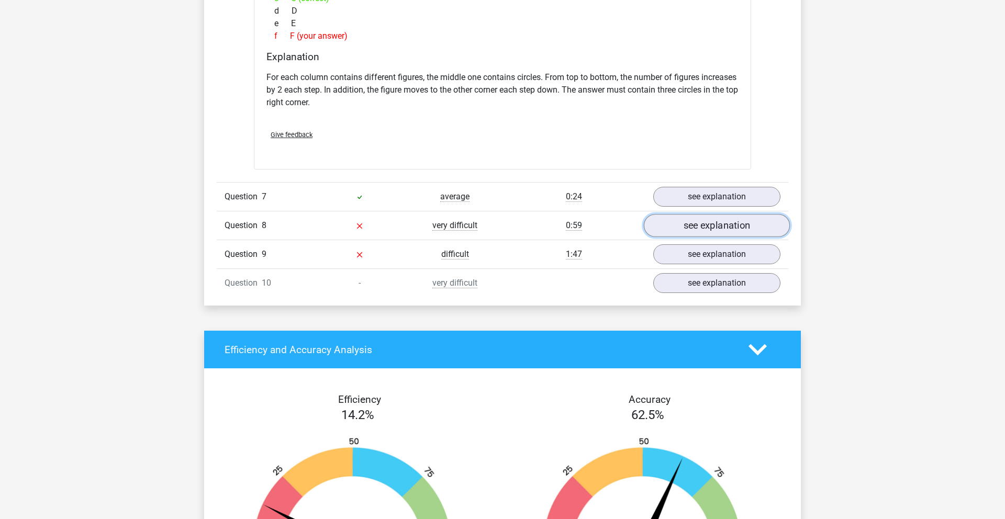
click at [712, 224] on link "see explanation" at bounding box center [717, 225] width 146 height 23
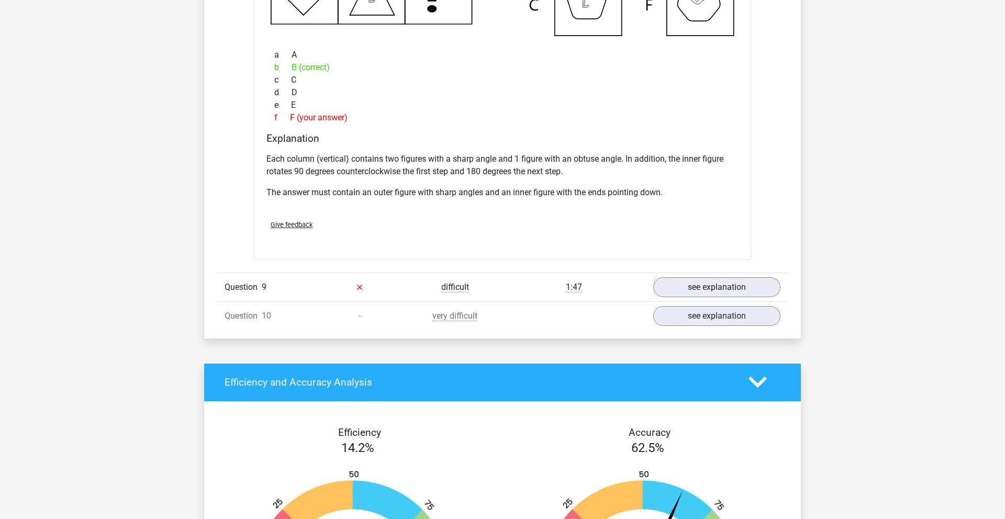
scroll to position [3374, 0]
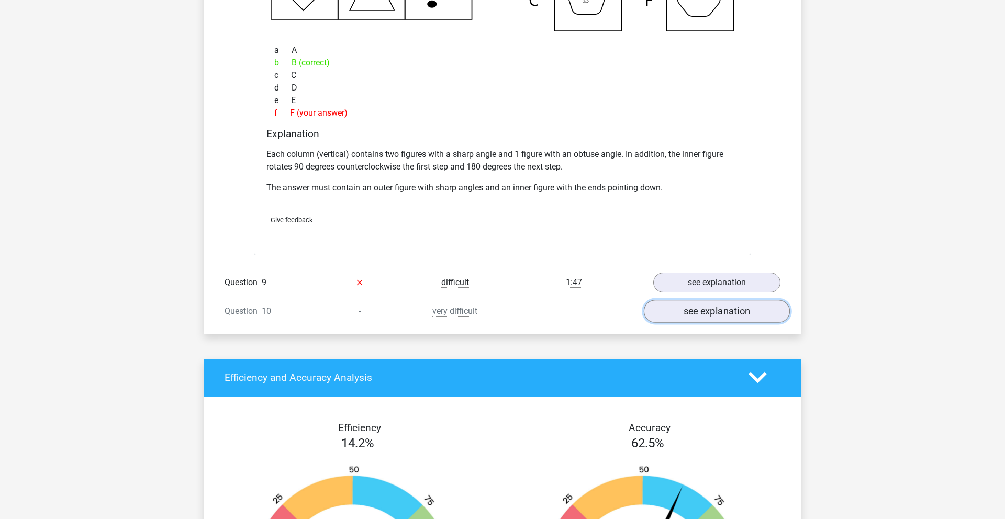
click at [733, 308] on link "see explanation" at bounding box center [717, 311] width 146 height 23
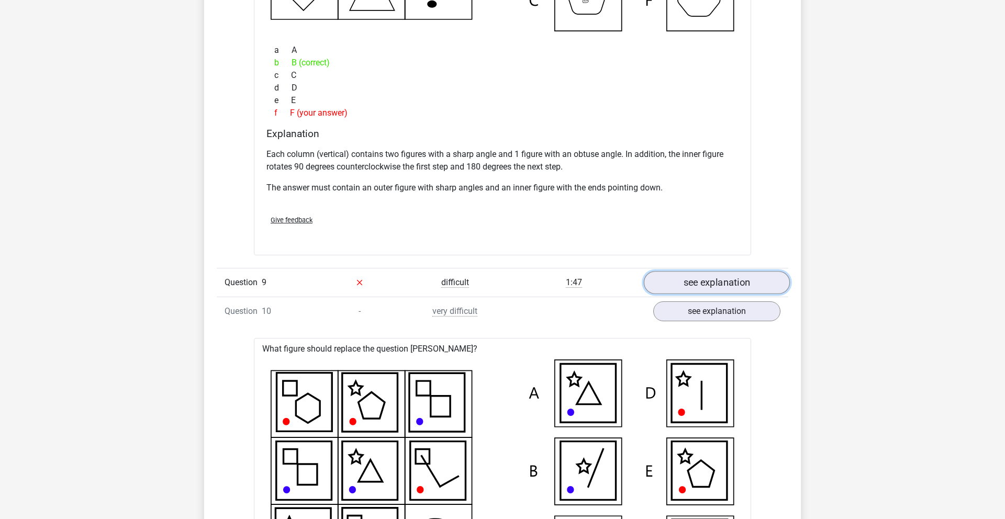
click at [725, 284] on link "see explanation" at bounding box center [717, 282] width 146 height 23
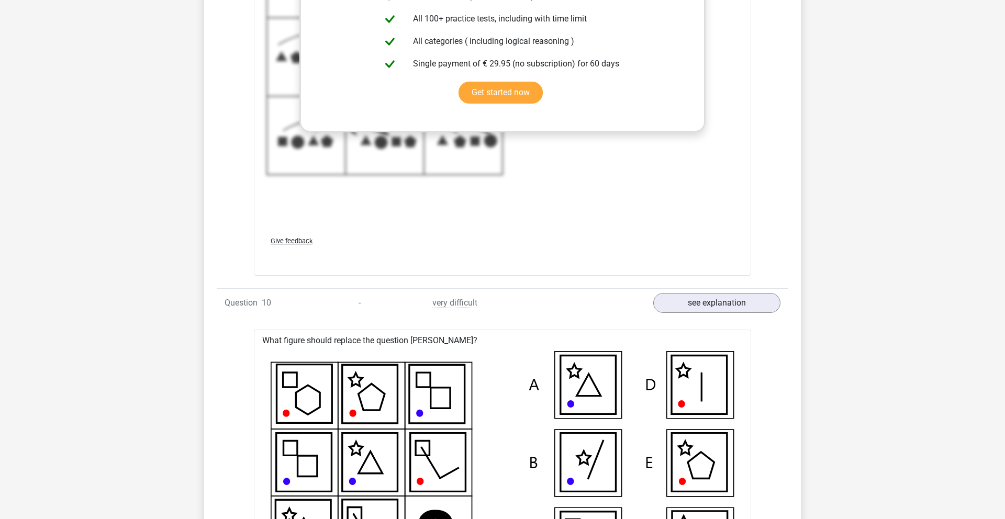
scroll to position [4140, 0]
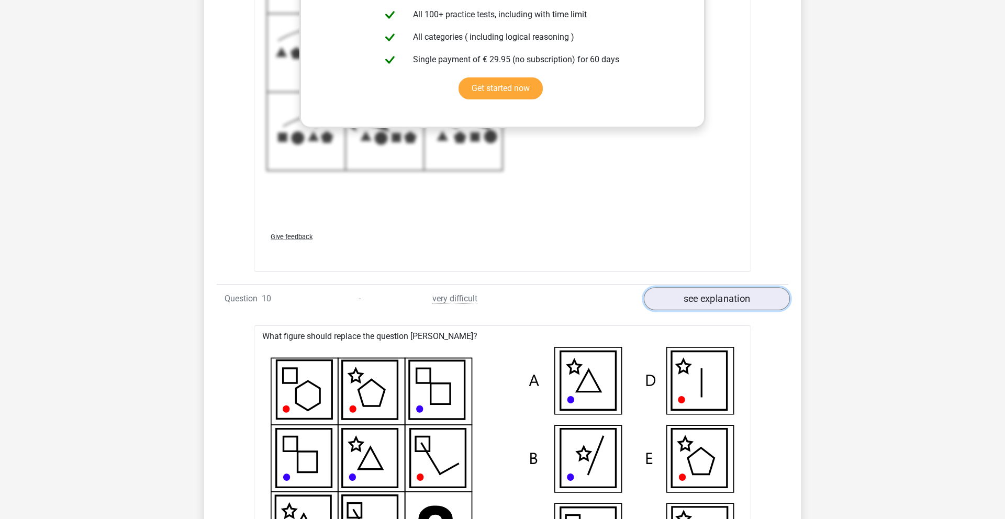
click at [728, 297] on link "see explanation" at bounding box center [717, 298] width 146 height 23
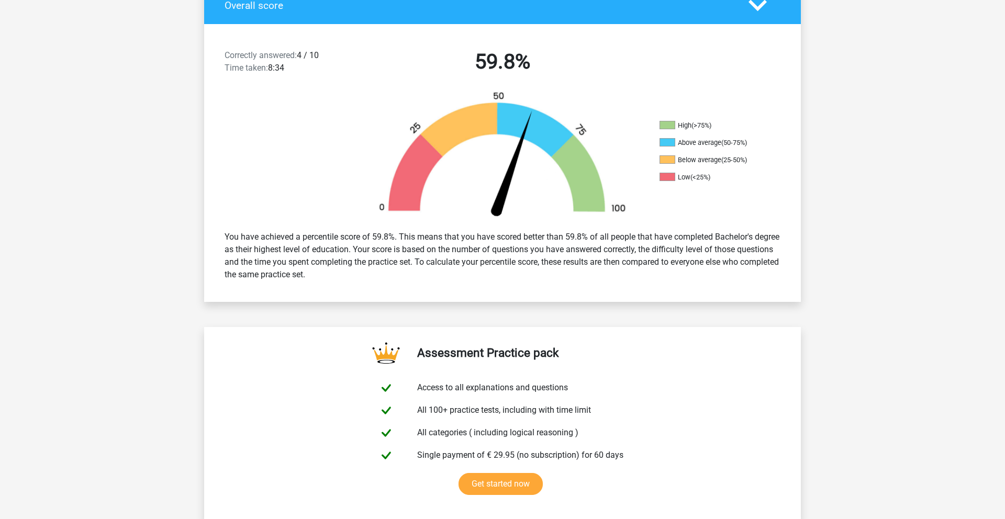
scroll to position [0, 0]
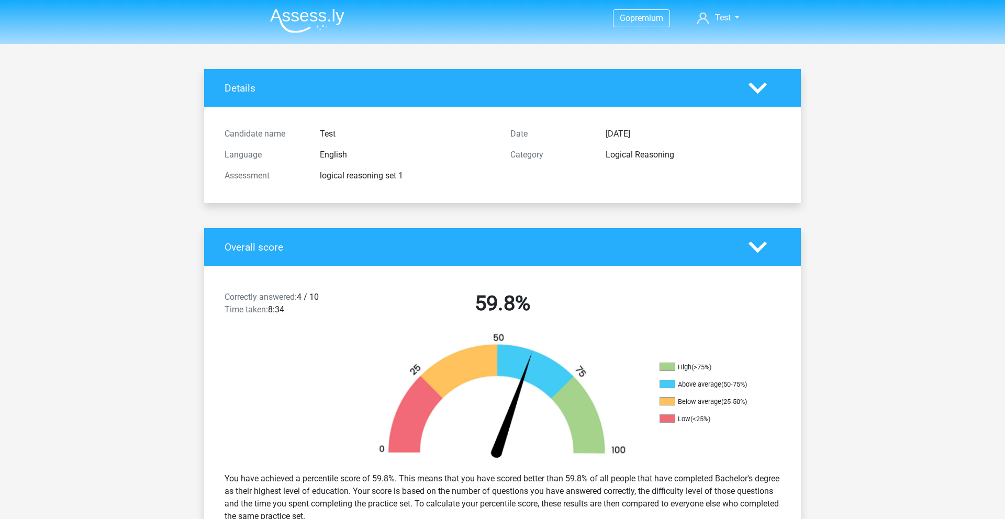
click at [291, 28] on img at bounding box center [307, 20] width 74 height 25
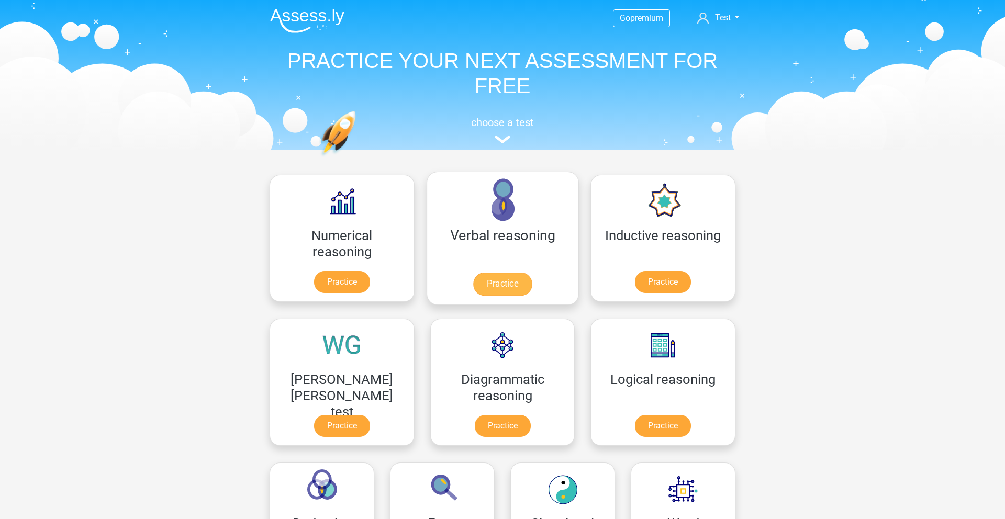
scroll to position [25, 0]
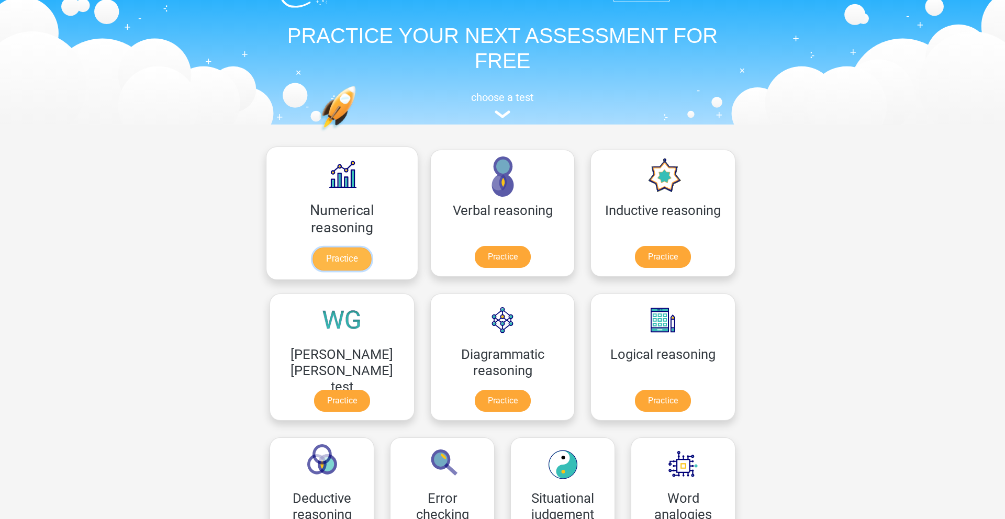
click at [313, 262] on link "Practice" at bounding box center [342, 259] width 59 height 23
click at [473, 257] on link "Practice" at bounding box center [502, 259] width 59 height 23
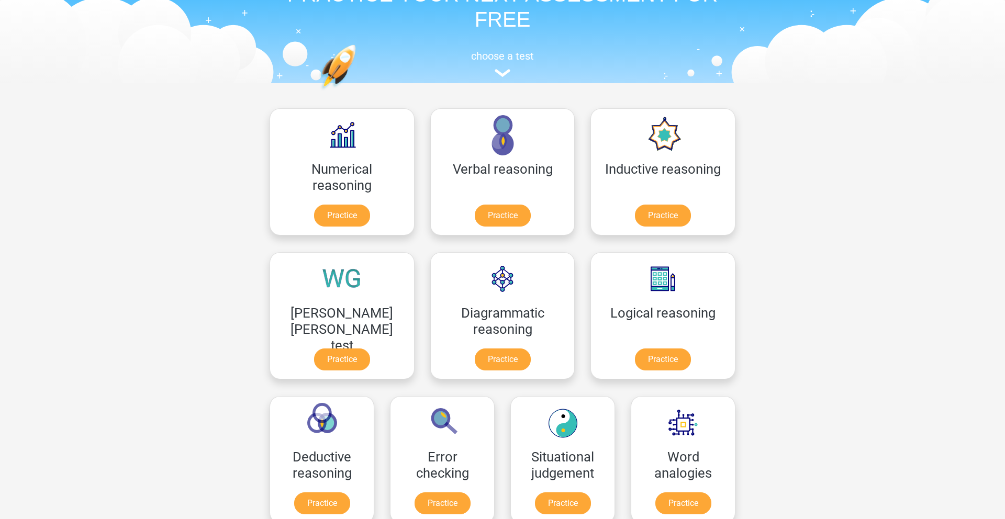
scroll to position [0, 0]
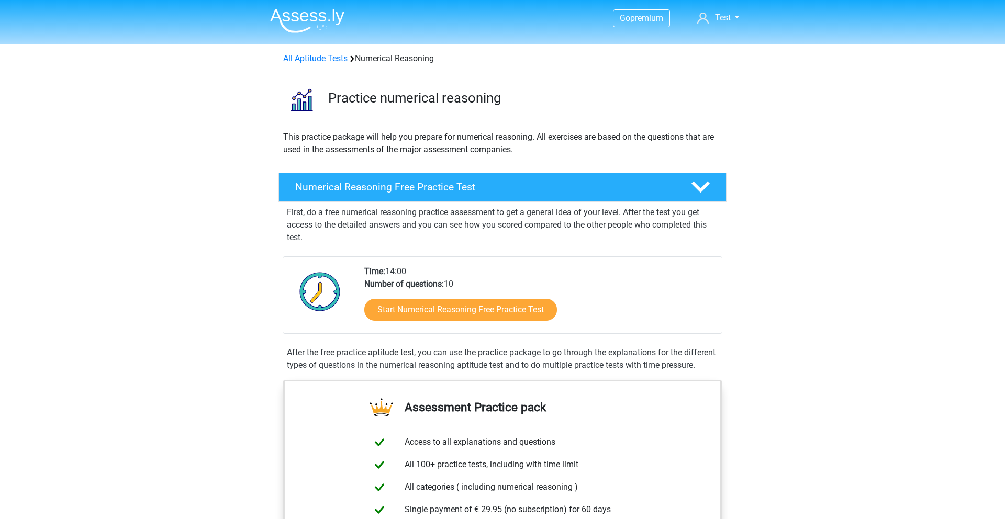
scroll to position [4, 0]
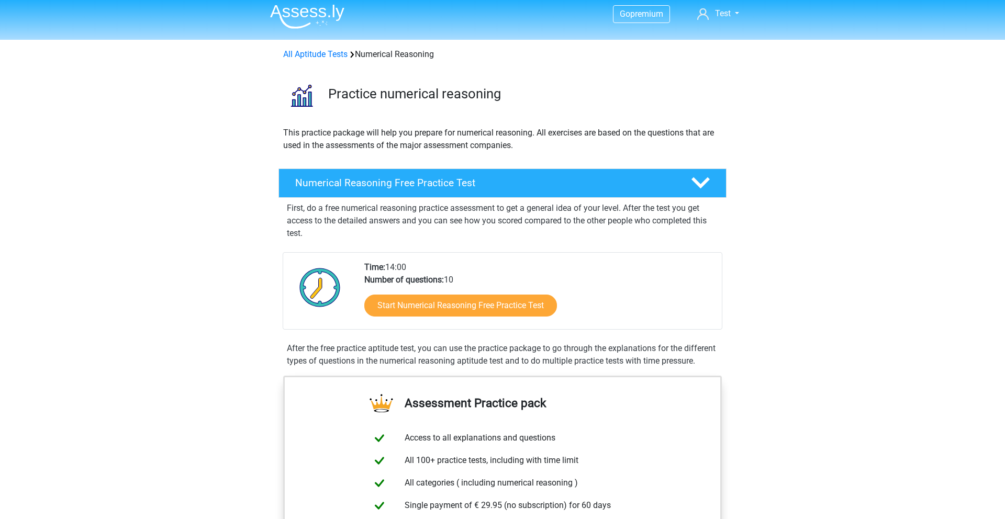
drag, startPoint x: 276, startPoint y: 127, endPoint x: 607, endPoint y: 118, distance: 330.5
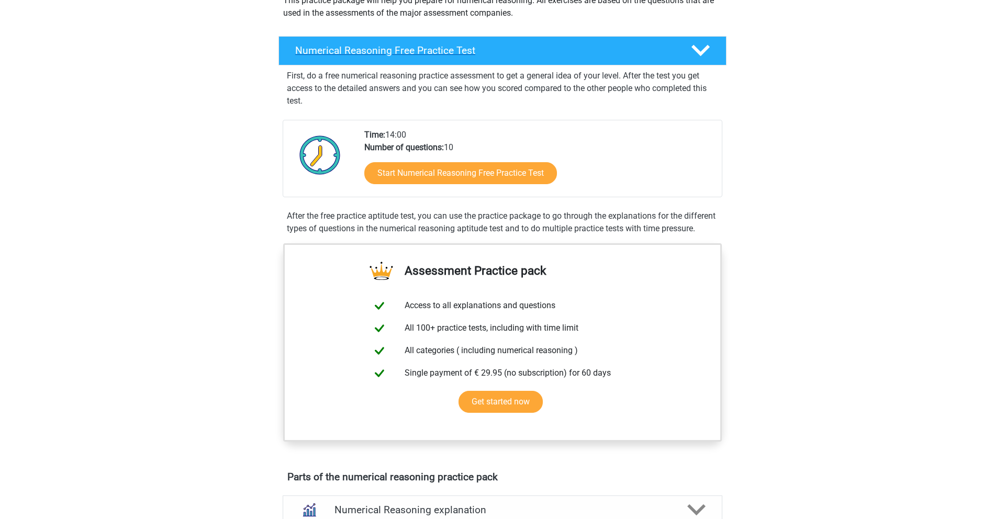
scroll to position [136, 0]
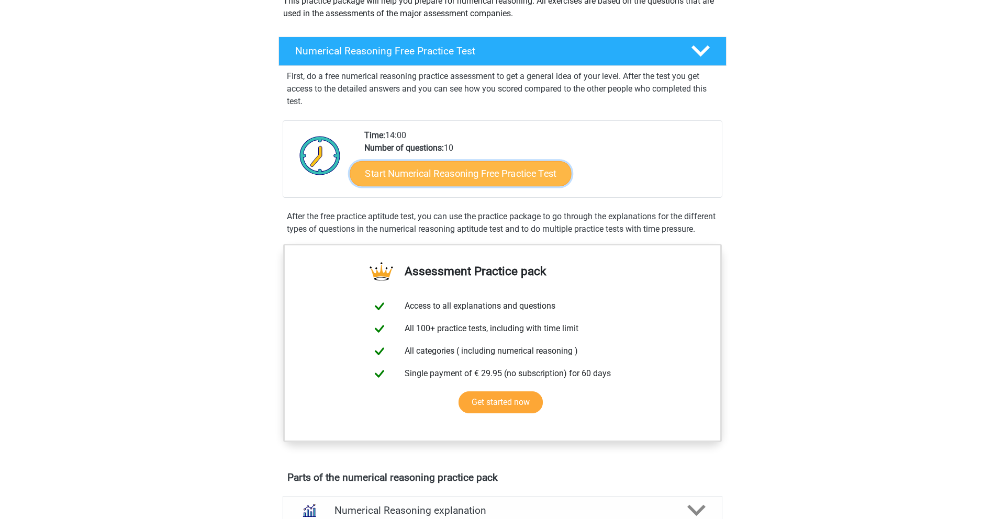
click at [492, 181] on link "Start Numerical Reasoning Free Practice Test" at bounding box center [460, 173] width 221 height 25
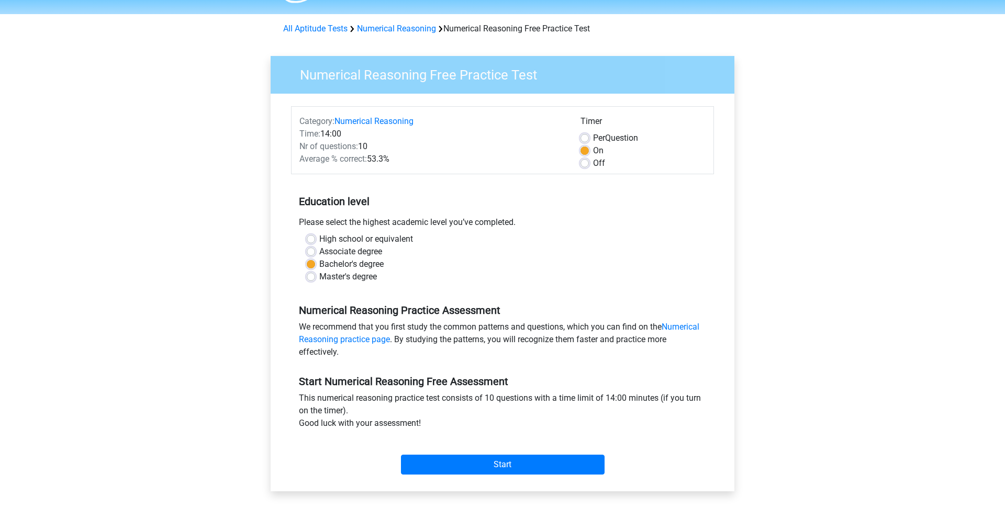
scroll to position [37, 0]
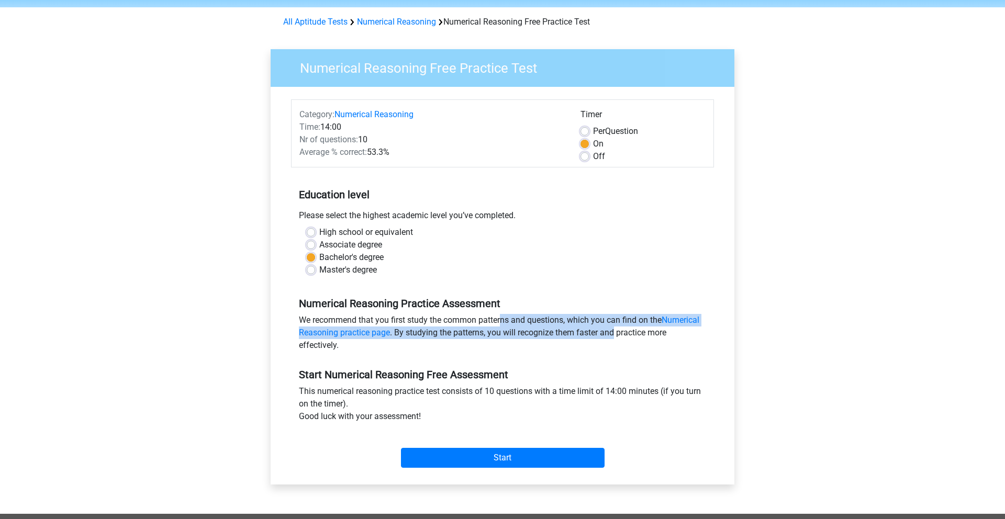
drag, startPoint x: 440, startPoint y: 319, endPoint x: 616, endPoint y: 338, distance: 177.5
click at [616, 338] on div "We recommend that you first study the common patterns and questions, which you …" at bounding box center [502, 335] width 423 height 42
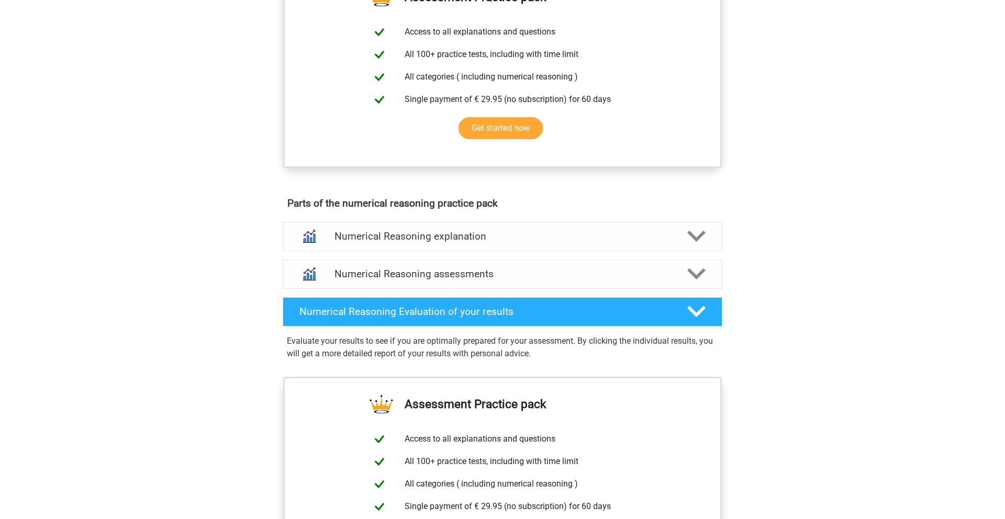
scroll to position [436, 0]
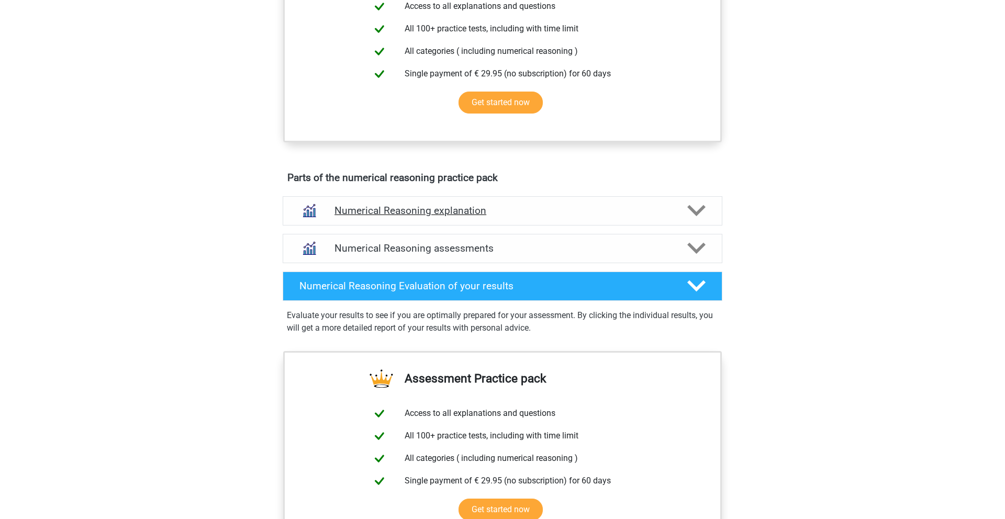
click at [672, 217] on div "Numerical Reasoning explanation" at bounding box center [503, 211] width 352 height 12
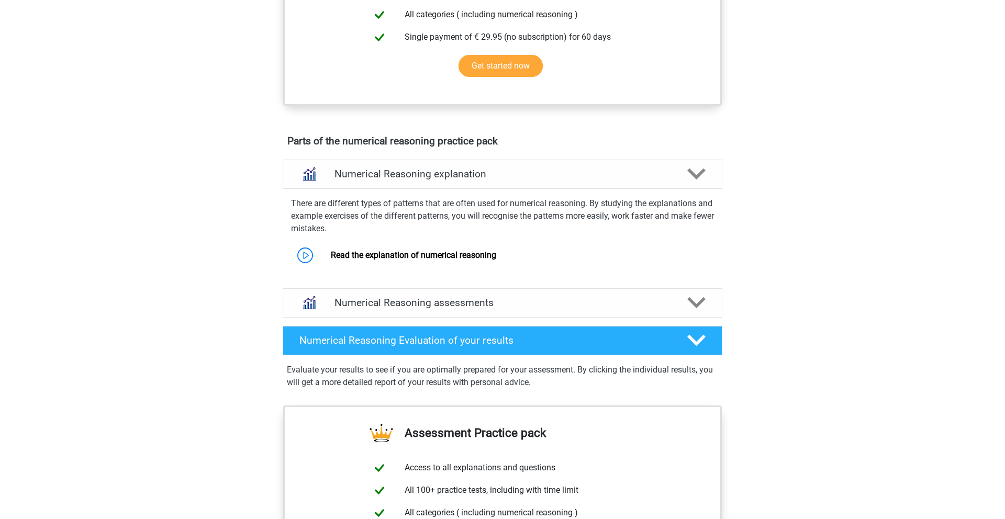
scroll to position [480, 0]
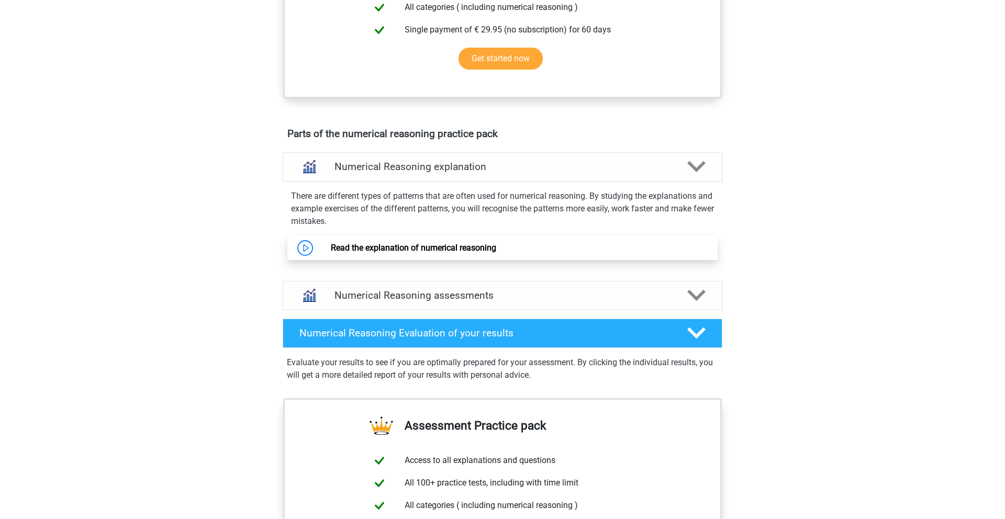
click at [472, 253] on link "Read the explanation of numerical reasoning" at bounding box center [413, 248] width 165 height 10
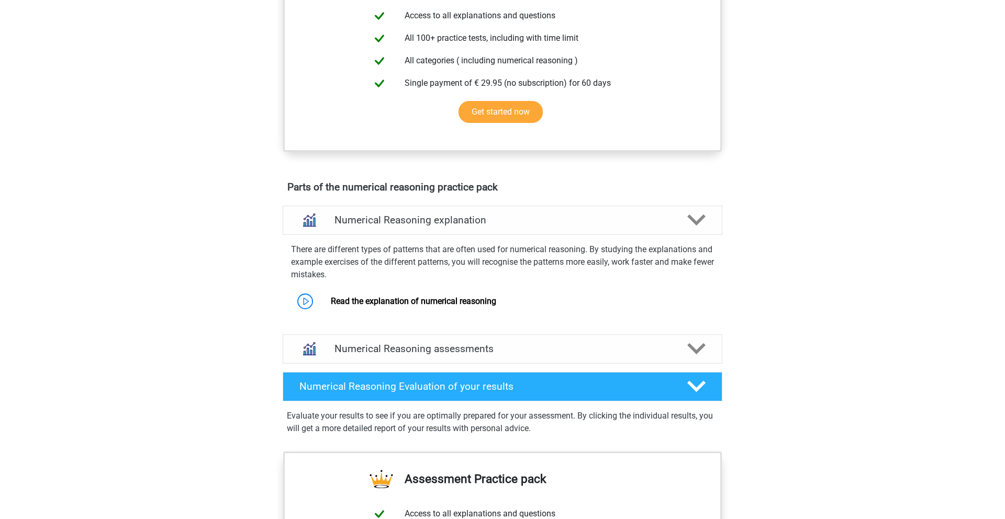
scroll to position [549, 0]
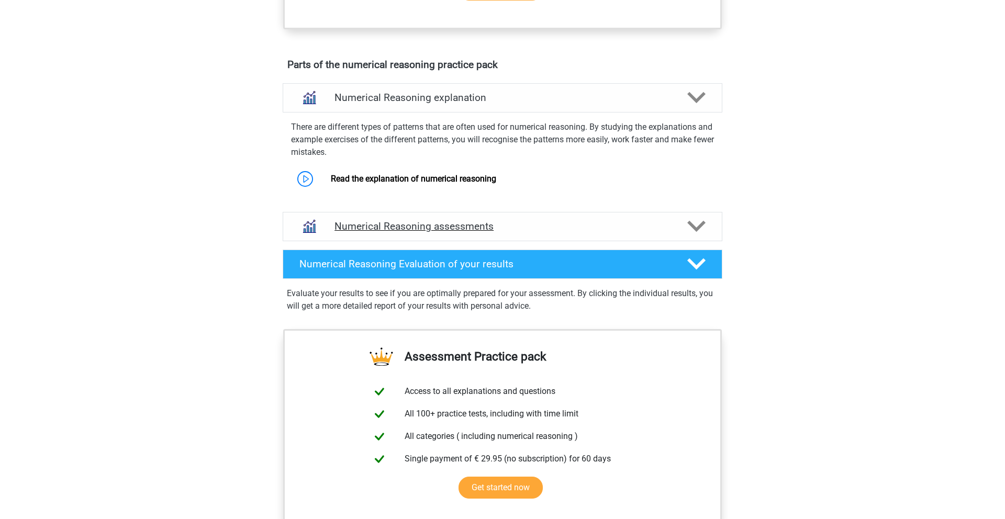
click at [448, 232] on h4 "Numerical Reasoning assessments" at bounding box center [503, 226] width 336 height 12
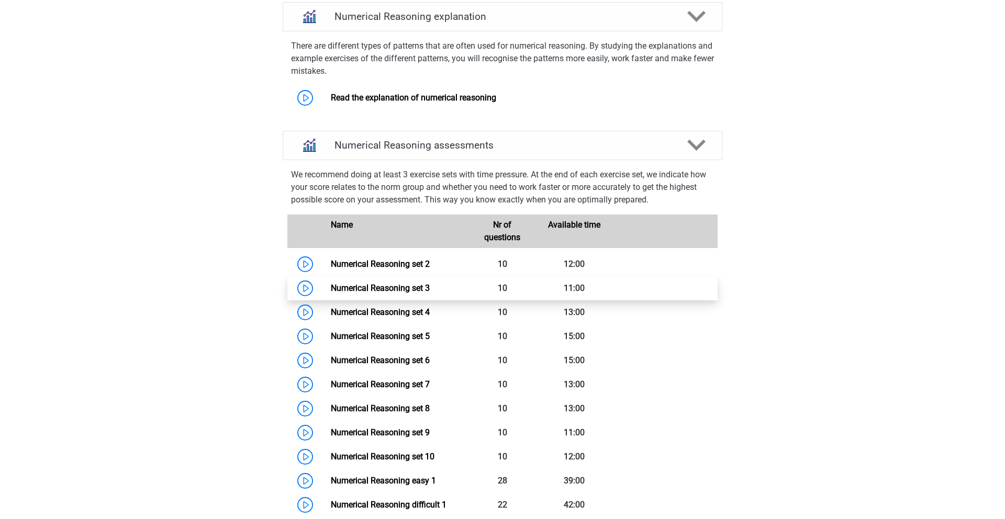
scroll to position [635, 0]
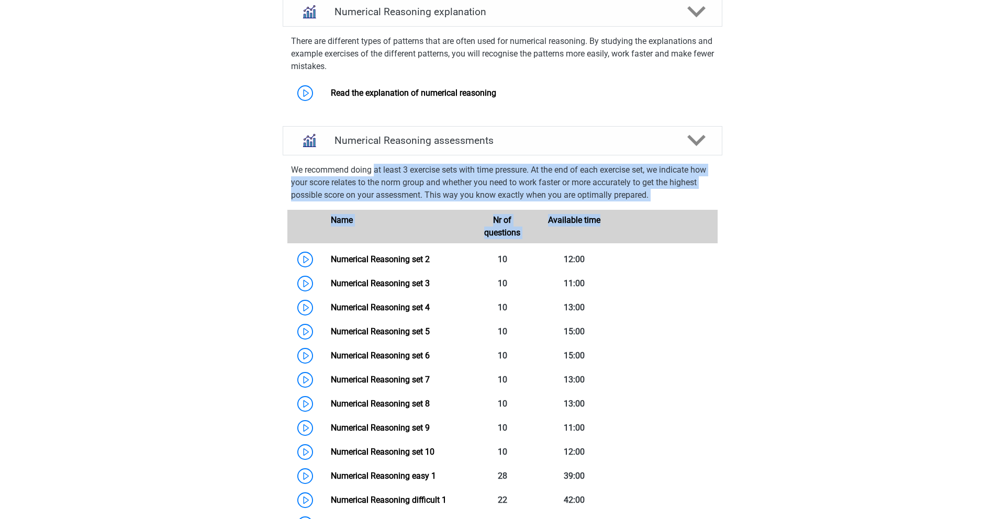
drag, startPoint x: 374, startPoint y: 186, endPoint x: 690, endPoint y: 220, distance: 318.1
click at [690, 220] on div "We recommend doing at least 3 exercise sets with time pressure. At the end of e…" at bounding box center [503, 360] width 448 height 401
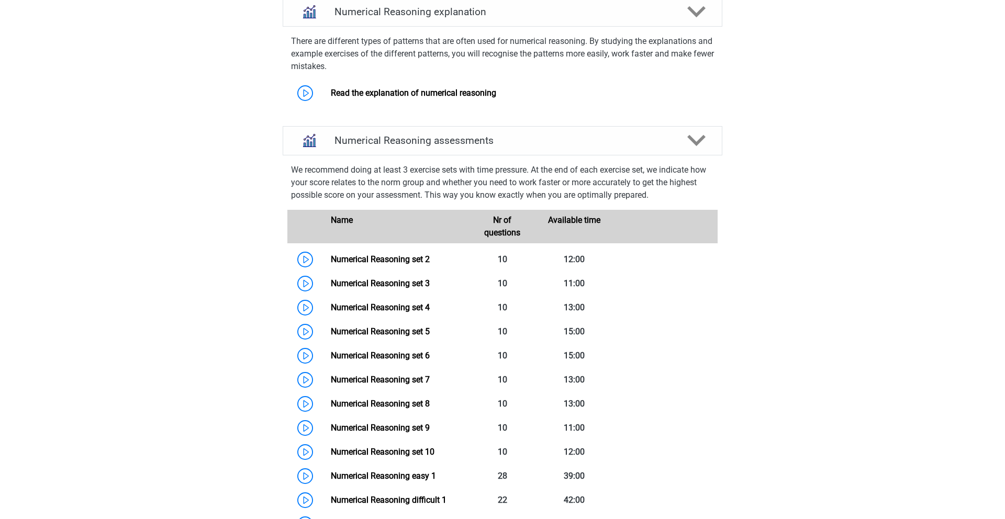
click at [683, 202] on p "We recommend doing at least 3 exercise sets with time pressure. At the end of e…" at bounding box center [502, 183] width 423 height 38
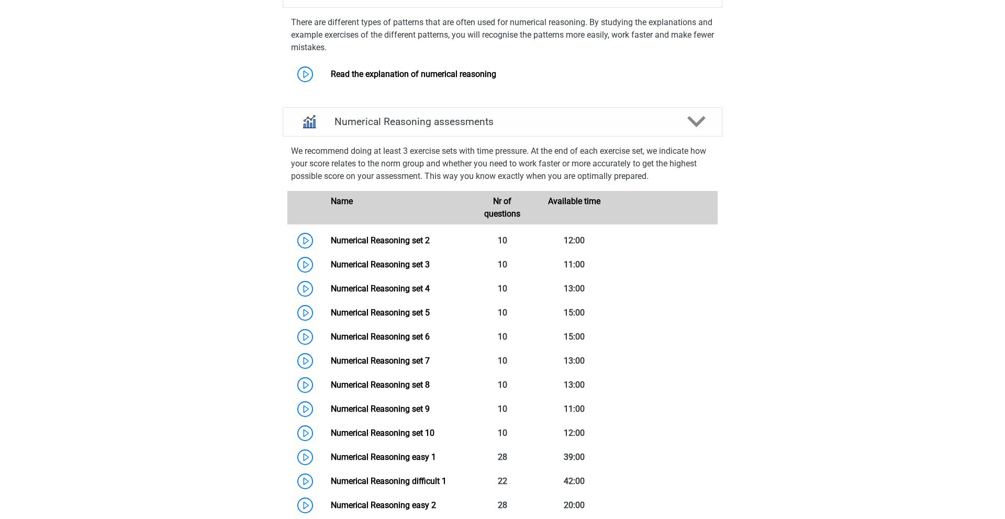
scroll to position [653, 0]
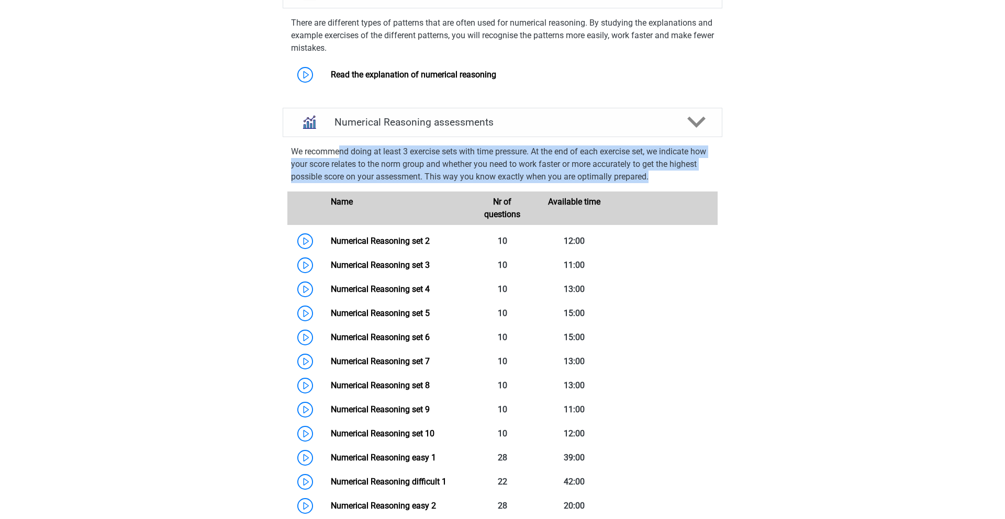
drag, startPoint x: 338, startPoint y: 165, endPoint x: 749, endPoint y: 186, distance: 411.5
click at [749, 186] on div "Numerical Reasoning Free Practice Test First, do a free numerical reasoning pra…" at bounding box center [502, 188] width 497 height 1347
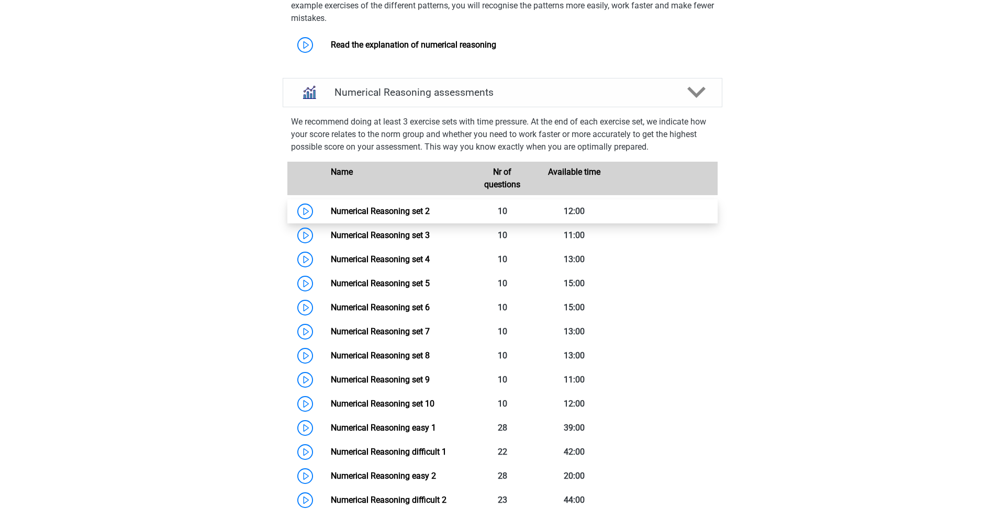
scroll to position [686, 0]
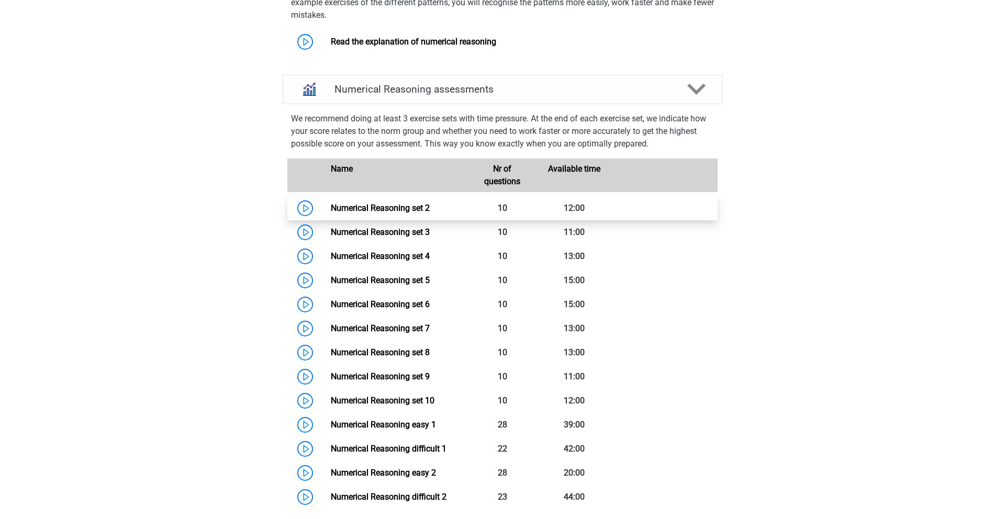
click at [331, 213] on link "Numerical Reasoning set 2" at bounding box center [380, 208] width 99 height 10
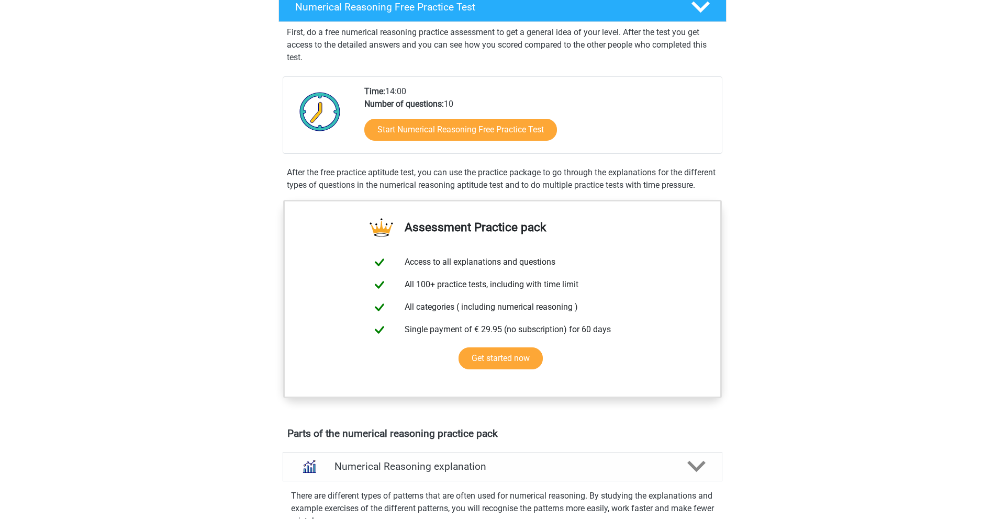
scroll to position [0, 0]
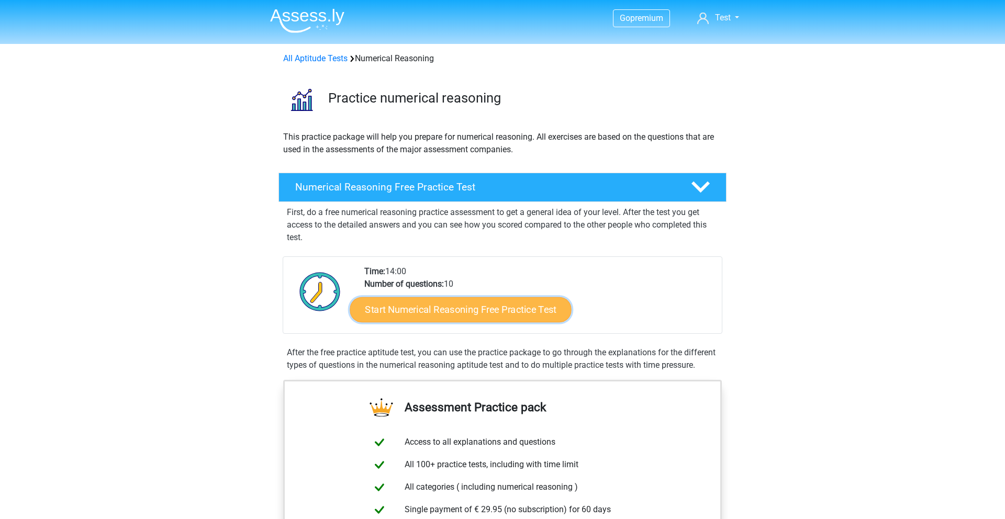
click at [477, 314] on link "Start Numerical Reasoning Free Practice Test" at bounding box center [460, 309] width 221 height 25
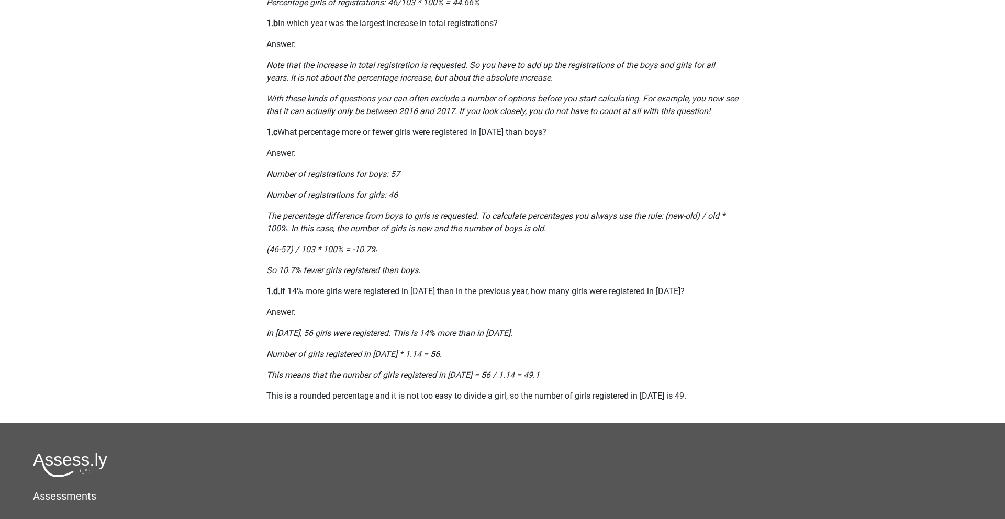
scroll to position [766, 0]
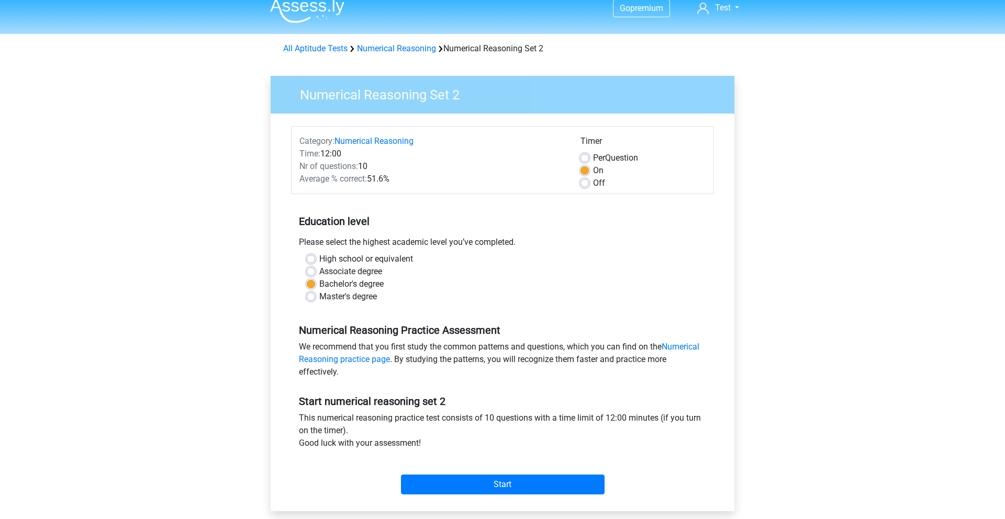
scroll to position [14, 0]
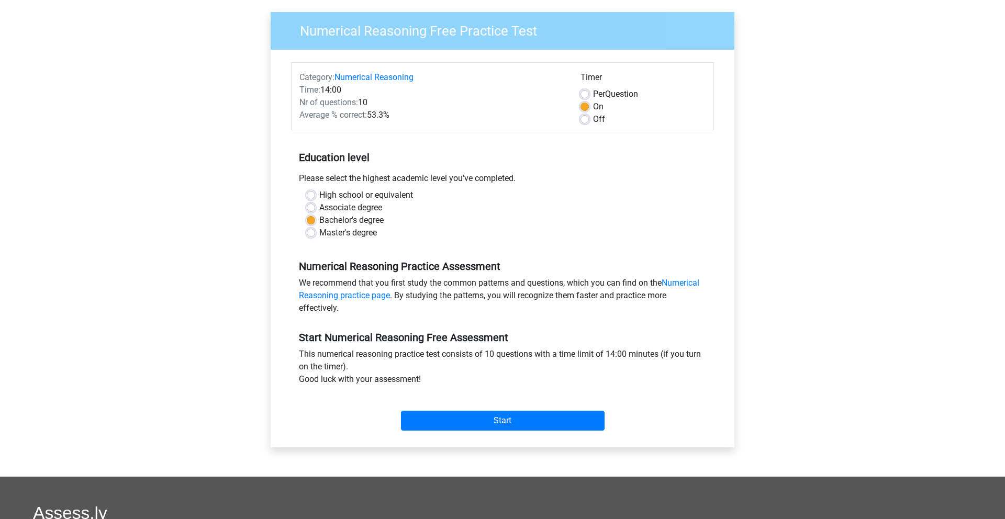
scroll to position [106, 0]
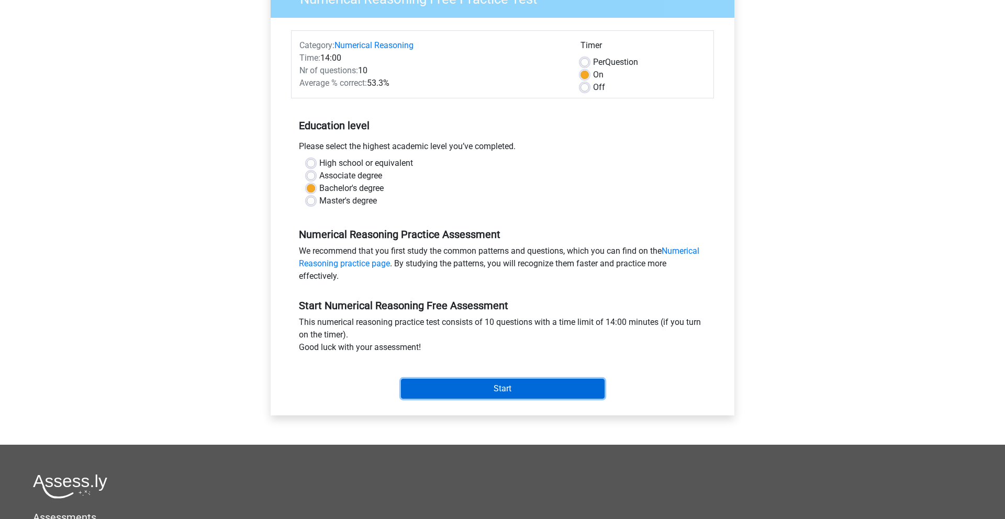
click at [513, 386] on input "Start" at bounding box center [503, 389] width 204 height 20
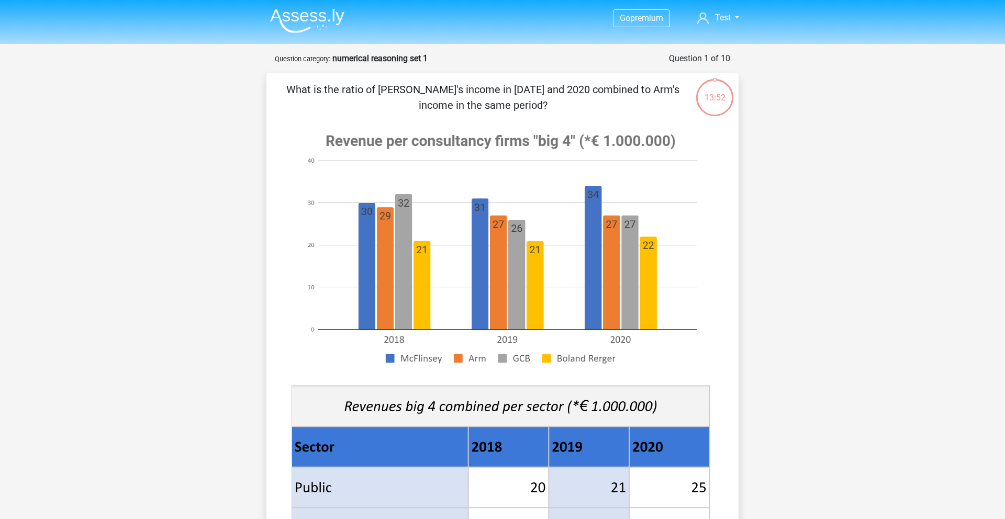
drag, startPoint x: 433, startPoint y: 105, endPoint x: 537, endPoint y: 106, distance: 104.2
click at [538, 106] on p "What is the ratio of [PERSON_NAME]'s income in [DATE] and 2020 combined to Arm'…" at bounding box center [482, 97] width 399 height 31
click at [537, 106] on p "What is the ratio of McFlinsey's income in 2018 and 2020 combined to Arm's inco…" at bounding box center [482, 97] width 399 height 31
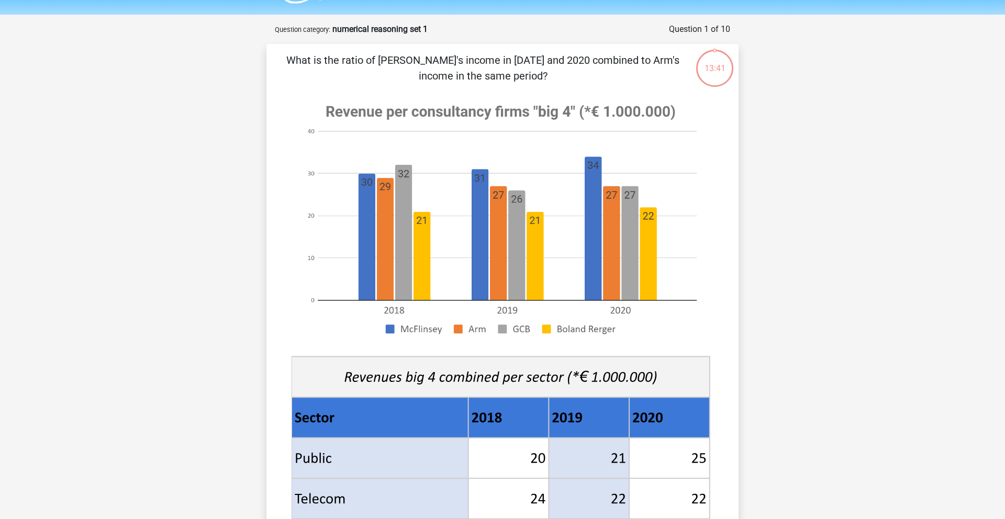
scroll to position [32, 0]
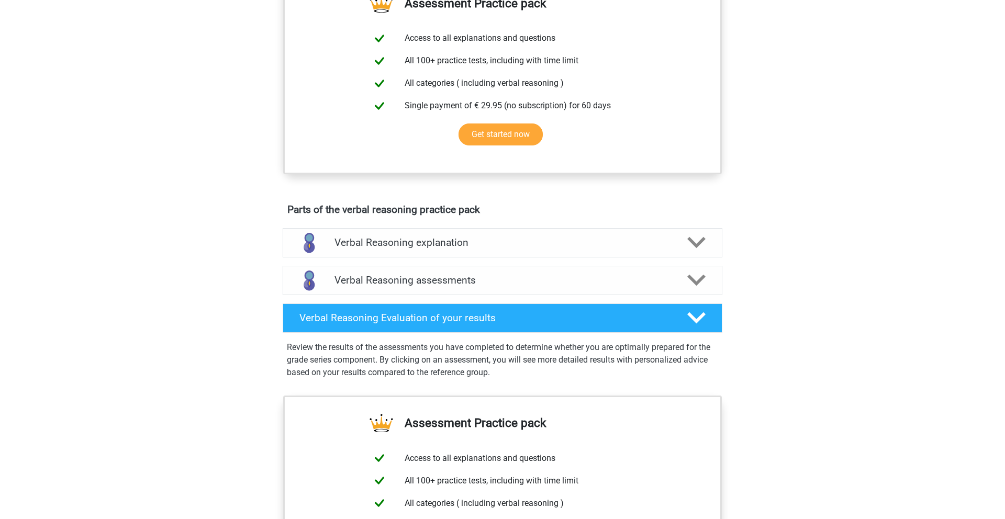
scroll to position [384, 0]
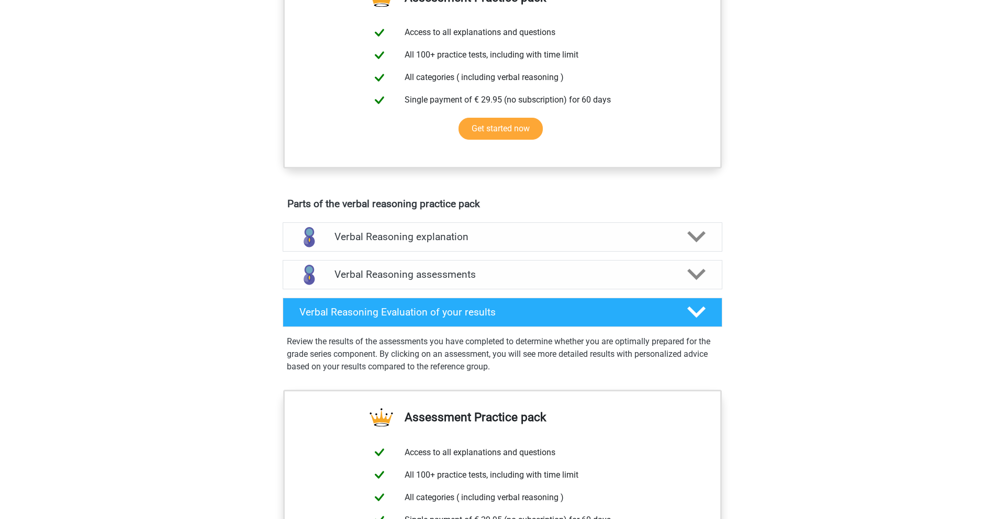
click at [538, 270] on div "Verbal Reasoning assessments We recommend doing at least 3 exercise sets with t…" at bounding box center [502, 275] width 481 height 38
click at [523, 252] on div "Verbal Reasoning explanation" at bounding box center [503, 237] width 440 height 29
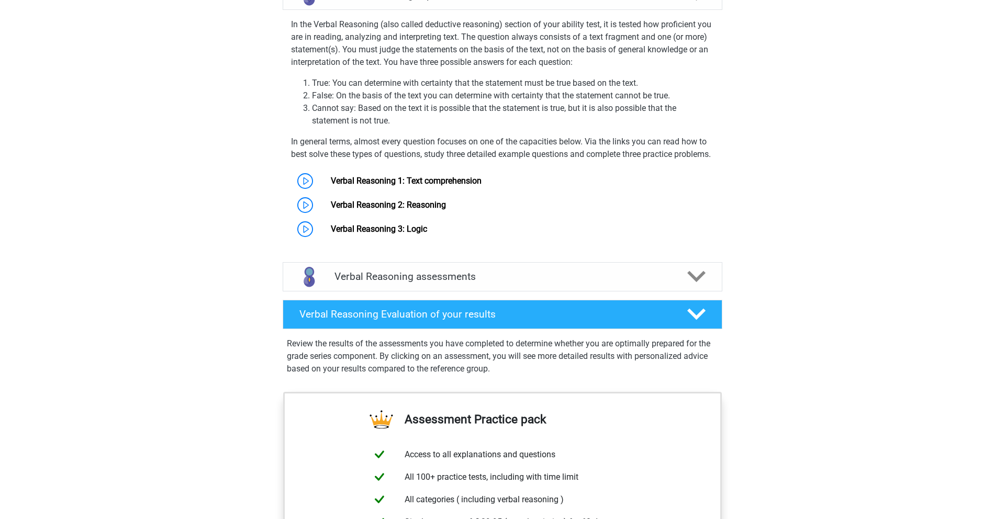
click at [590, 292] on div "Verbal Reasoning assessments" at bounding box center [503, 276] width 440 height 29
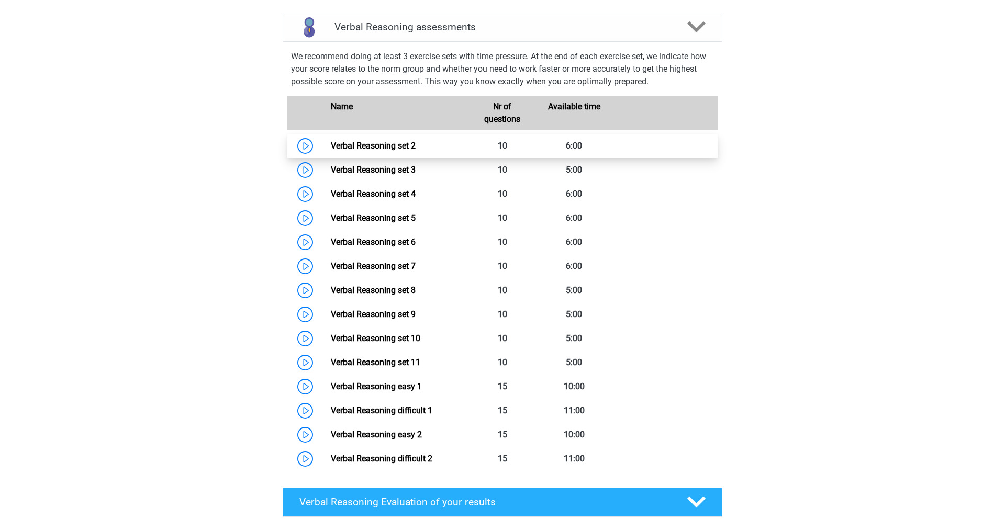
scroll to position [881, 0]
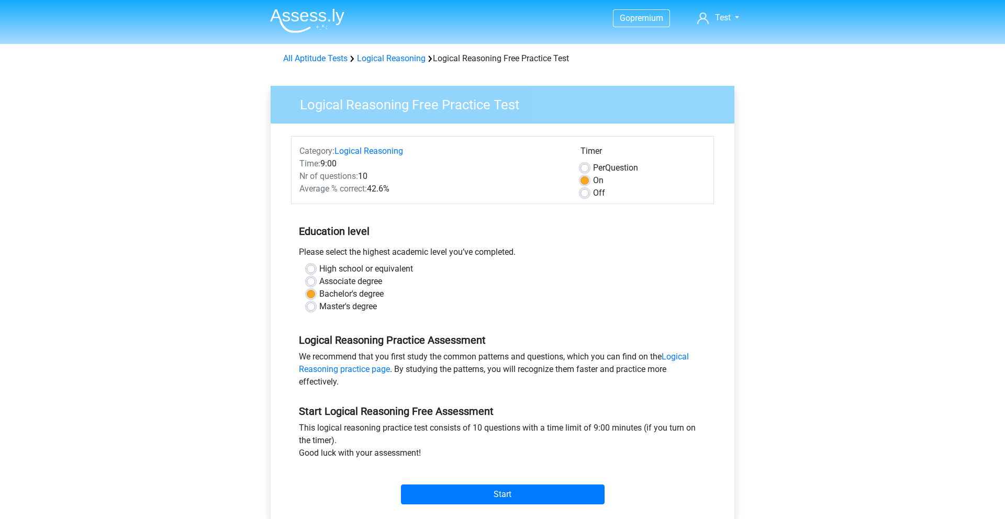
scroll to position [96, 0]
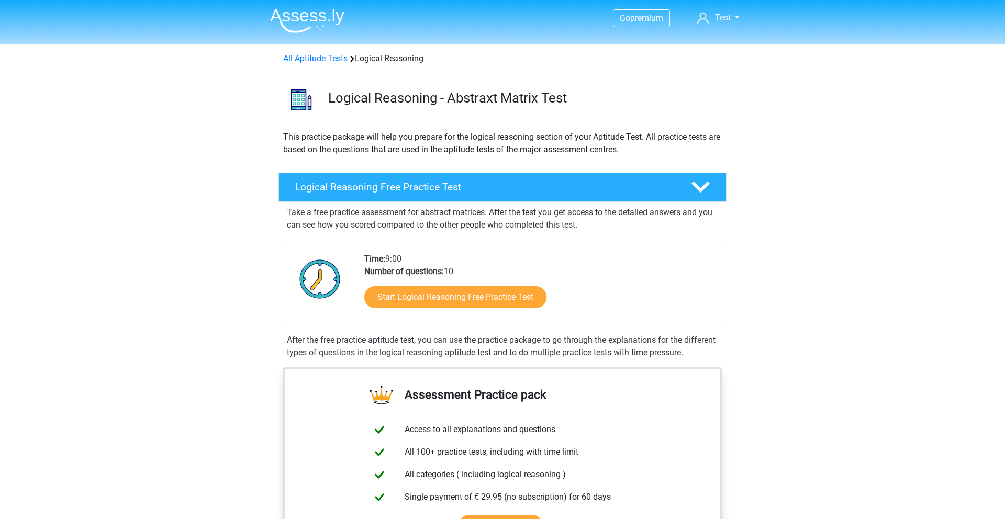
scroll to position [39, 0]
